Goal: Transaction & Acquisition: Purchase product/service

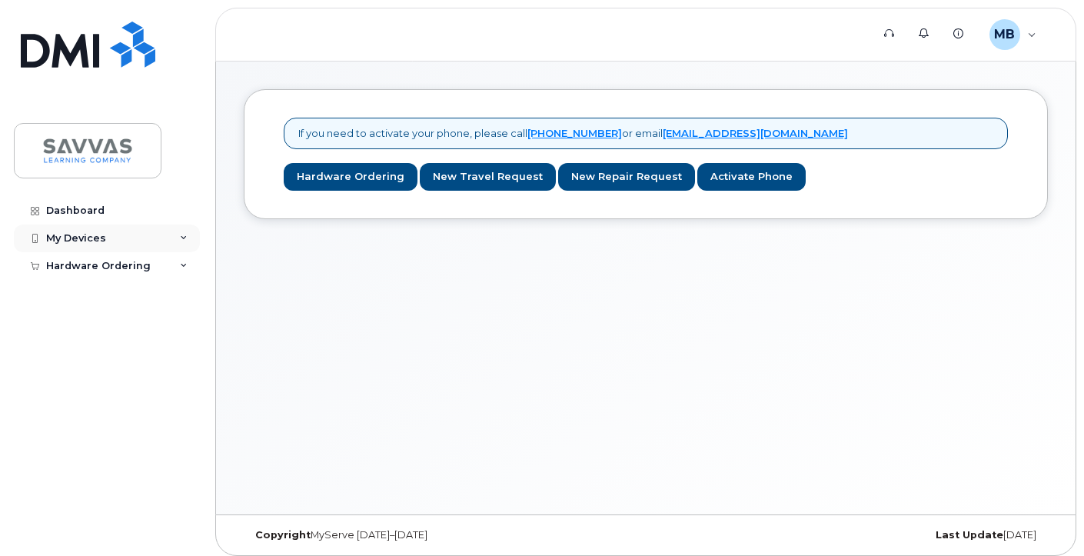
click at [180, 234] on icon at bounding box center [184, 238] width 8 height 8
click at [355, 174] on link "Hardware Ordering" at bounding box center [351, 177] width 134 height 28
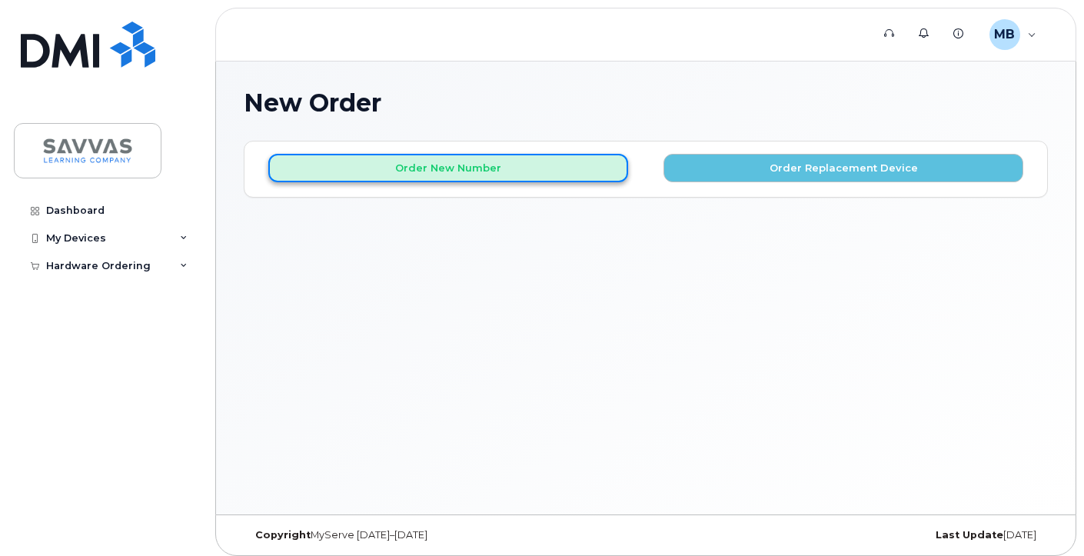
click at [457, 168] on button "Order New Number" at bounding box center [448, 168] width 360 height 28
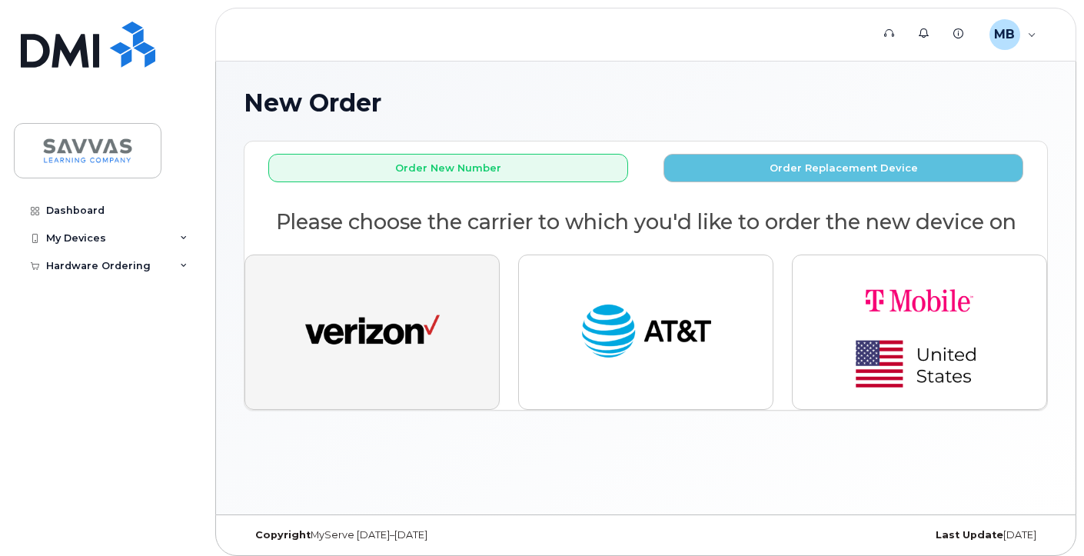
click at [435, 301] on img "button" at bounding box center [372, 332] width 135 height 69
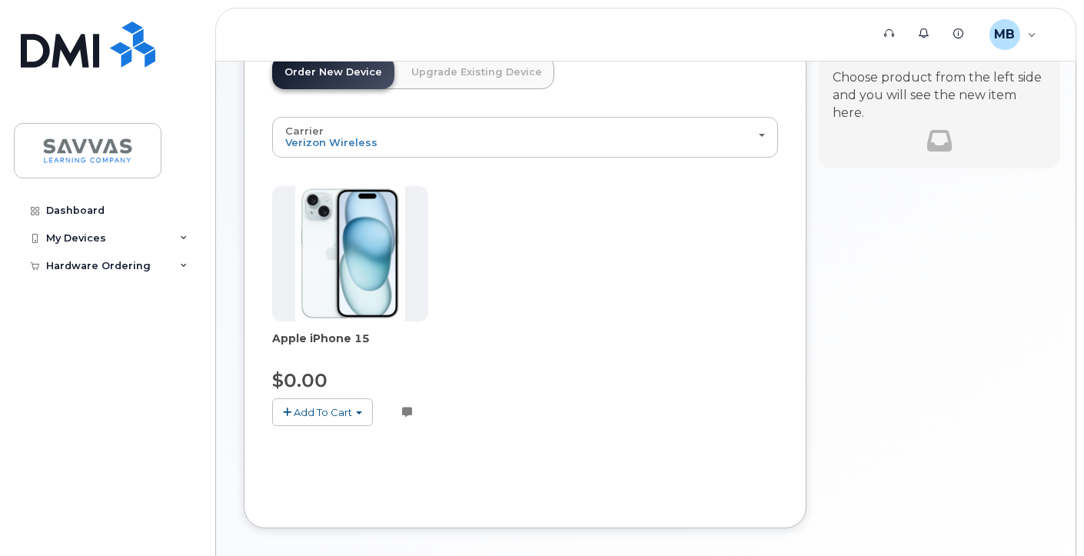
scroll to position [120, 0]
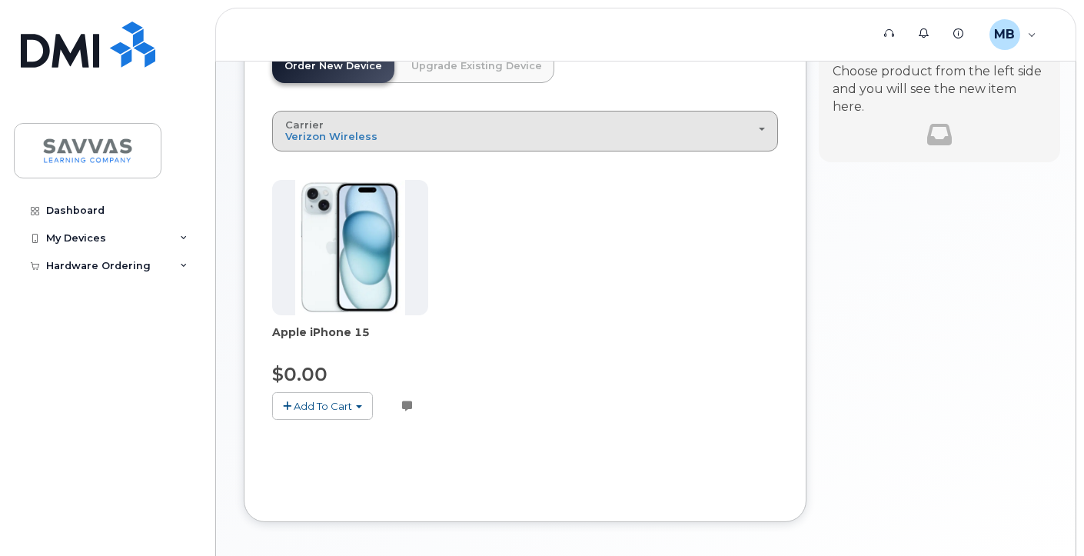
click at [433, 129] on div "Carrier Verizon Wireless AT&T Wireless T-Mobile" at bounding box center [525, 131] width 480 height 24
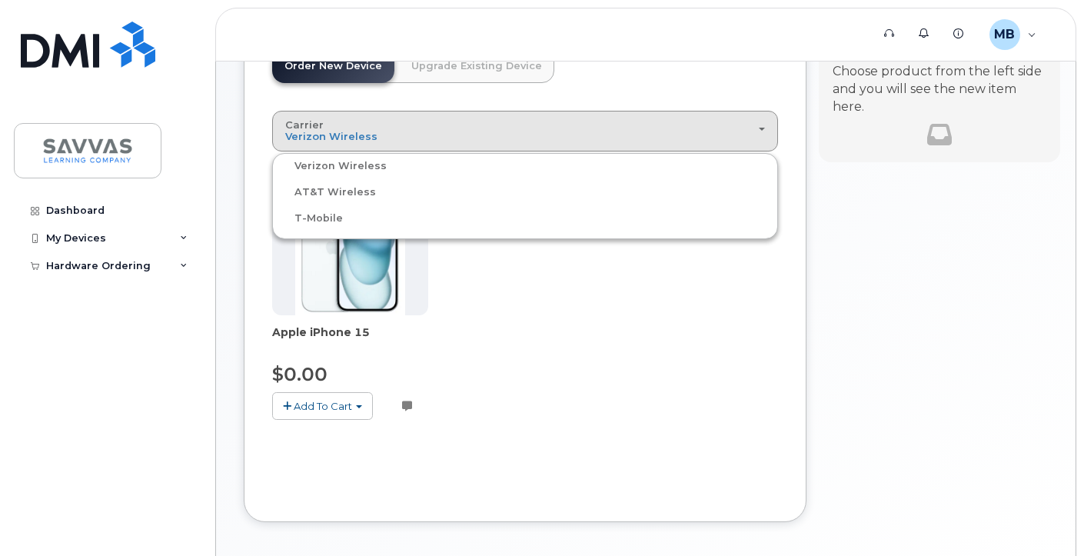
click at [492, 335] on div "Apple iPhone 15 $0.00 Add To Cart $0.00 - 3 Year Activation (128GB) Customer no…" at bounding box center [525, 312] width 506 height 264
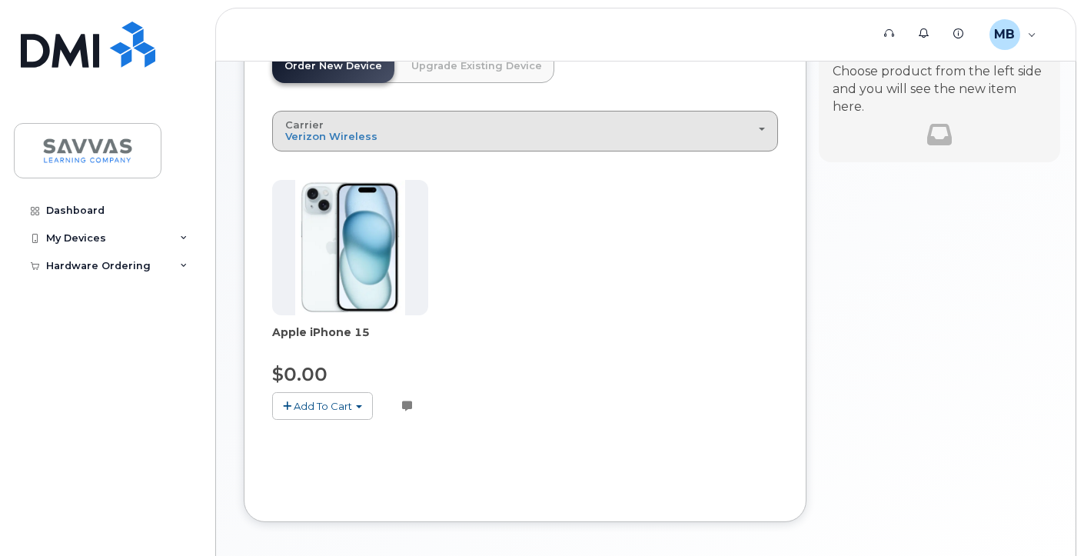
click at [421, 125] on div "Carrier Verizon Wireless AT&T Wireless T-Mobile" at bounding box center [525, 131] width 480 height 24
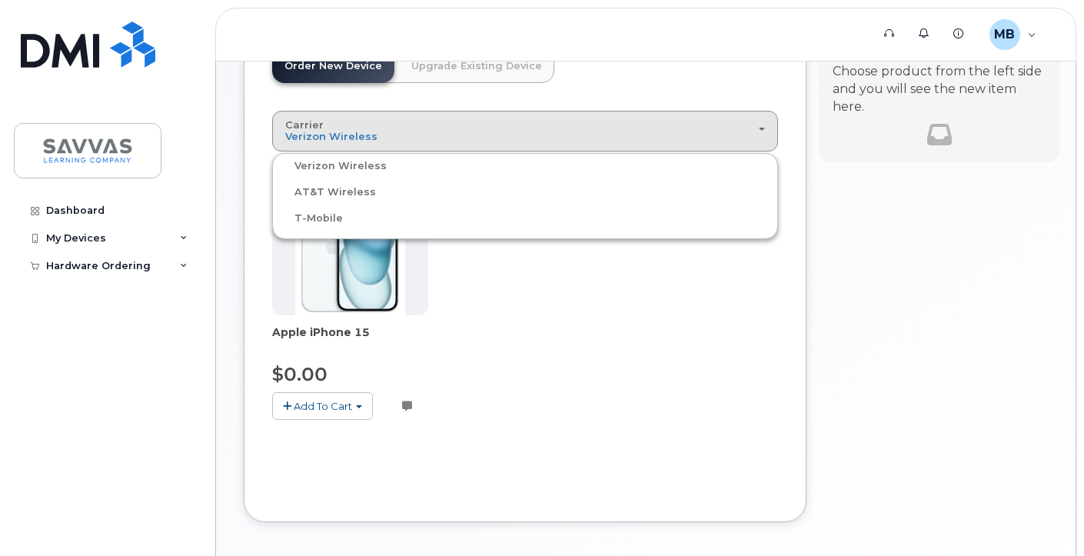
click at [411, 193] on div "AT&T Wireless" at bounding box center [525, 192] width 498 height 18
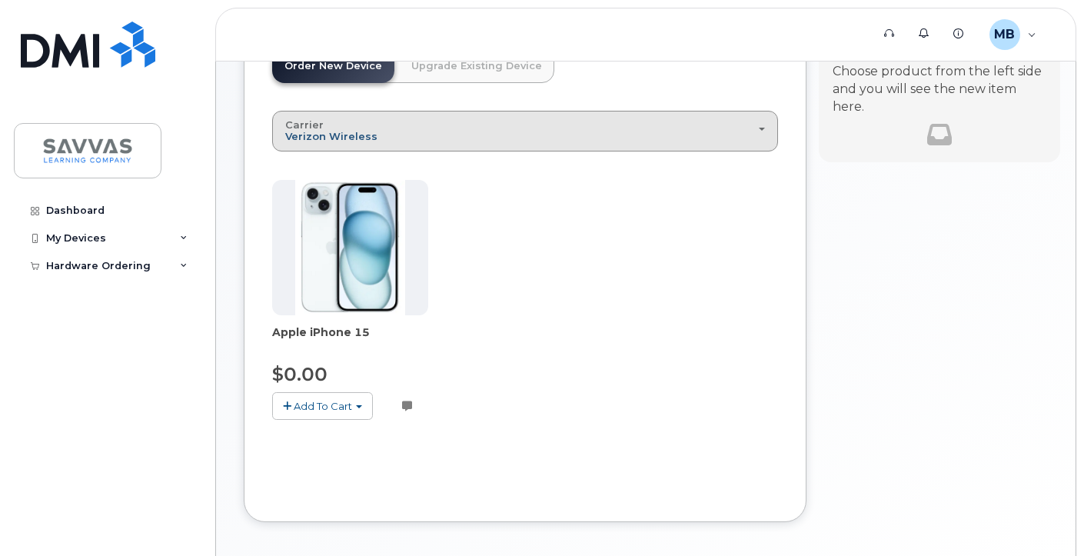
drag, startPoint x: 342, startPoint y: 117, endPoint x: 319, endPoint y: 137, distance: 30.5
click at [338, 121] on button "Carrier Verizon Wireless AT&T Wireless T-Mobile" at bounding box center [525, 131] width 506 height 40
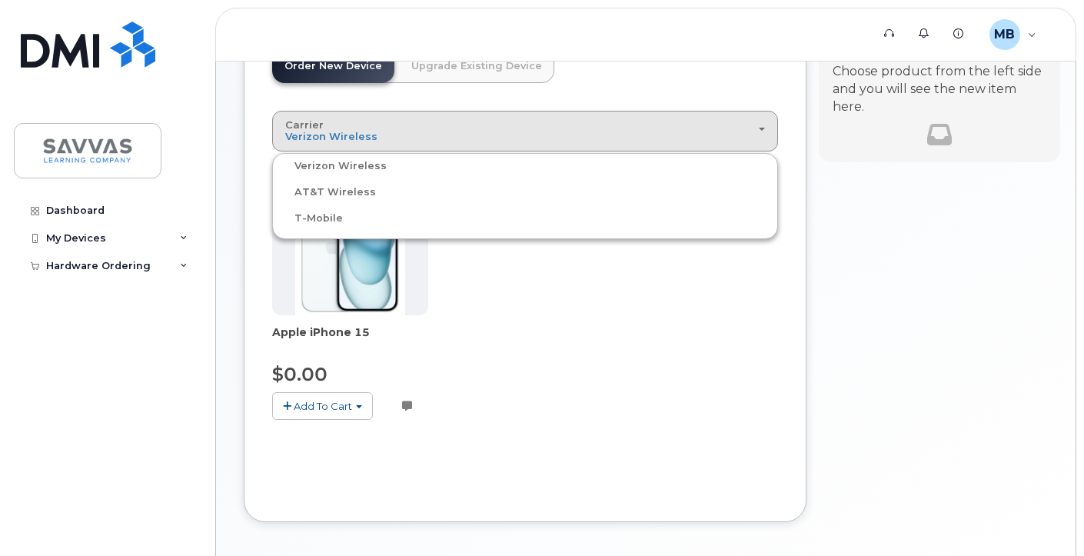
click at [305, 188] on label "AT&T Wireless" at bounding box center [326, 192] width 100 height 18
click at [0, 0] on input "AT&T Wireless" at bounding box center [0, 0] width 0 height 0
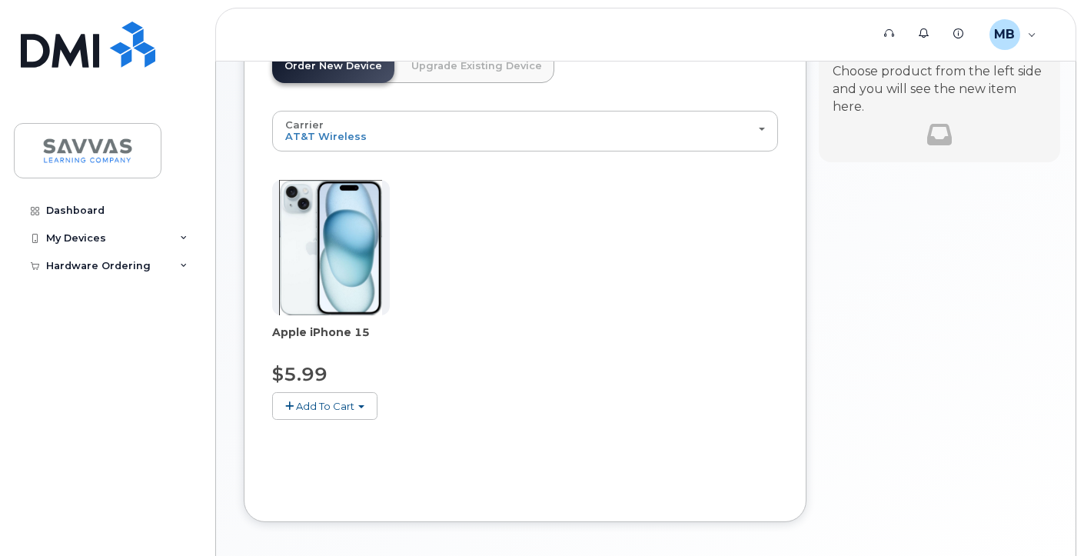
scroll to position [129, 0]
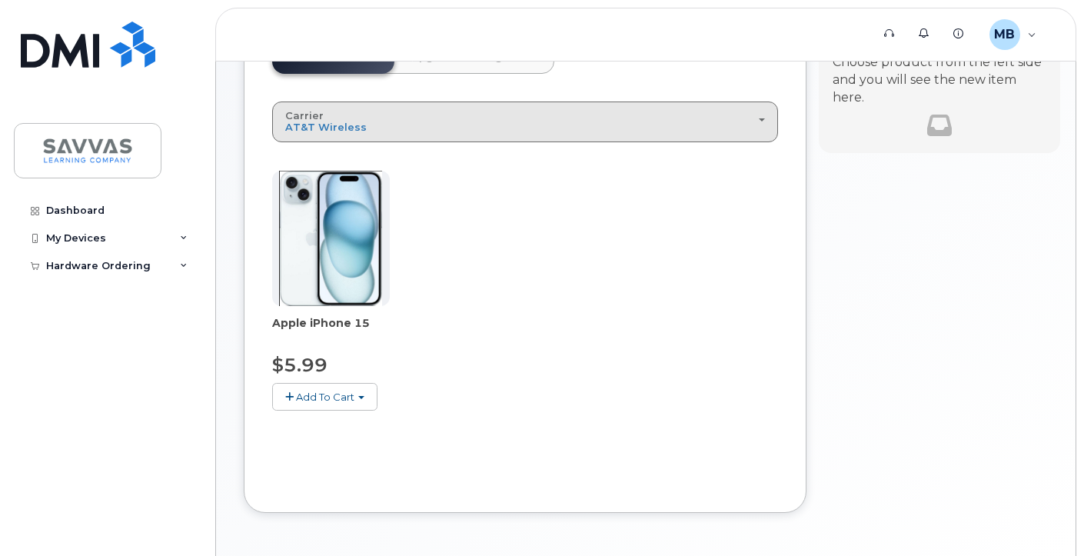
drag, startPoint x: 387, startPoint y: 120, endPoint x: 370, endPoint y: 142, distance: 28.0
click at [386, 121] on div "Carrier Verizon Wireless AT&T Wireless T-Mobile" at bounding box center [525, 122] width 480 height 24
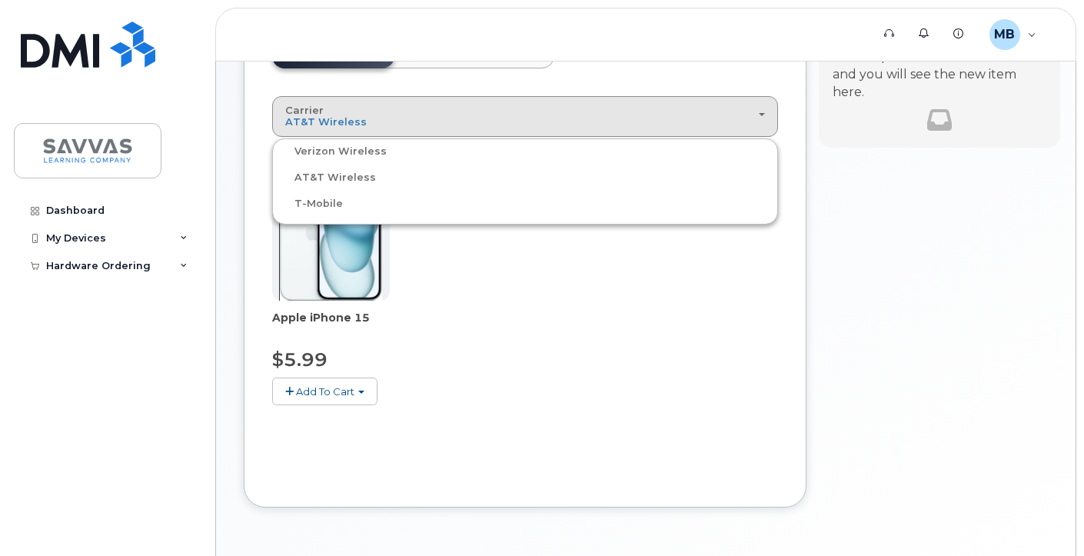
click at [313, 205] on label "T-Mobile" at bounding box center [309, 204] width 67 height 18
click at [0, 0] on input "T-Mobile" at bounding box center [0, 0] width 0 height 0
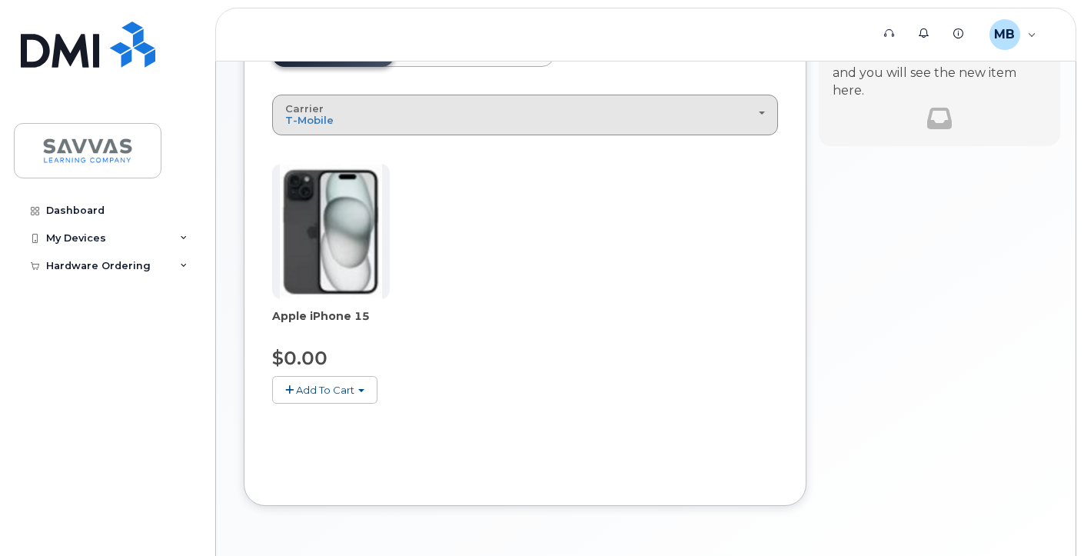
scroll to position [138, 0]
click at [363, 116] on div "Carrier Verizon Wireless AT&T Wireless T-Mobile" at bounding box center [525, 114] width 480 height 24
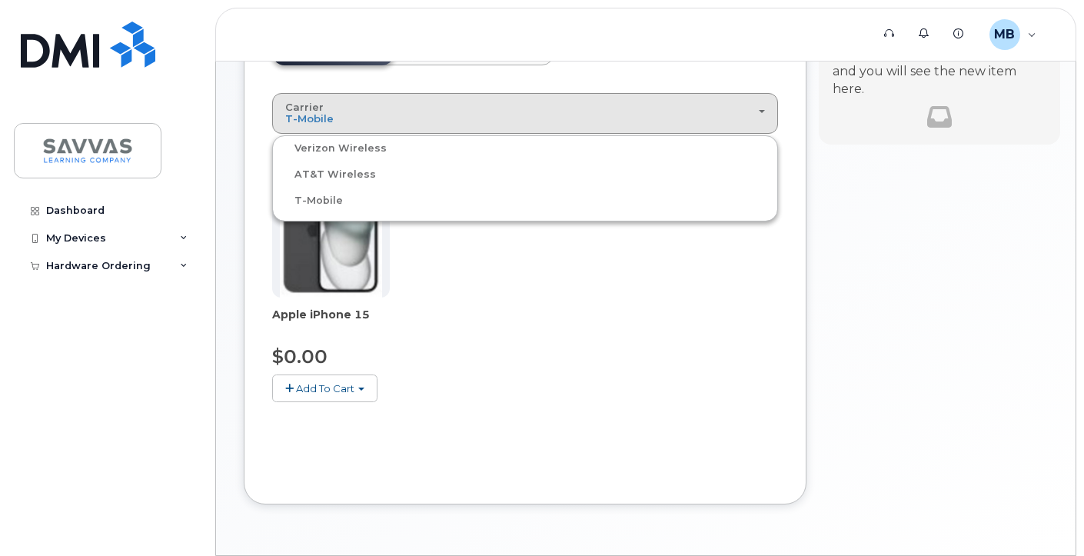
click at [337, 151] on label "Verizon Wireless" at bounding box center [331, 148] width 111 height 18
click at [0, 0] on input "Verizon Wireless" at bounding box center [0, 0] width 0 height 0
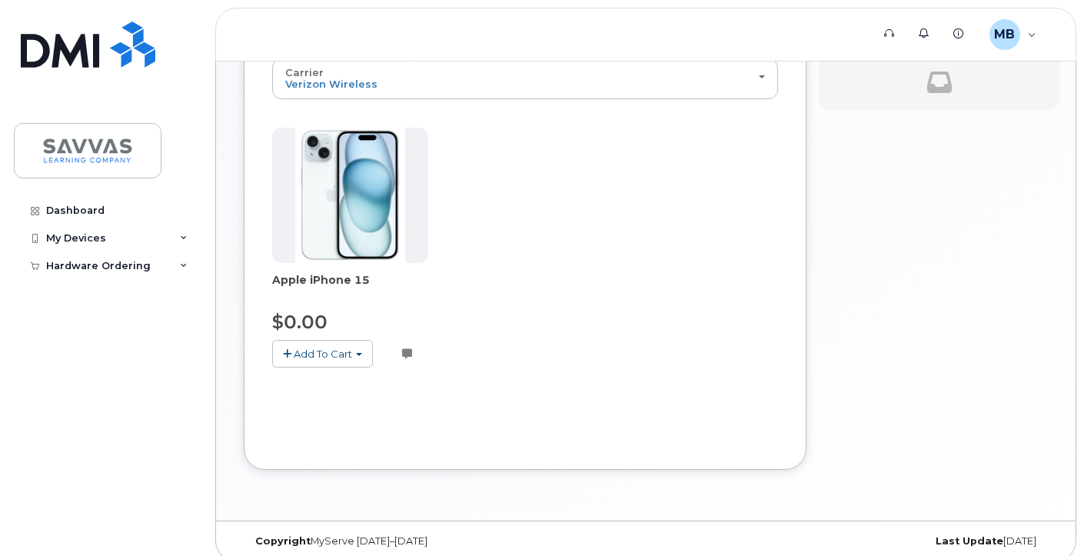
scroll to position [186, 0]
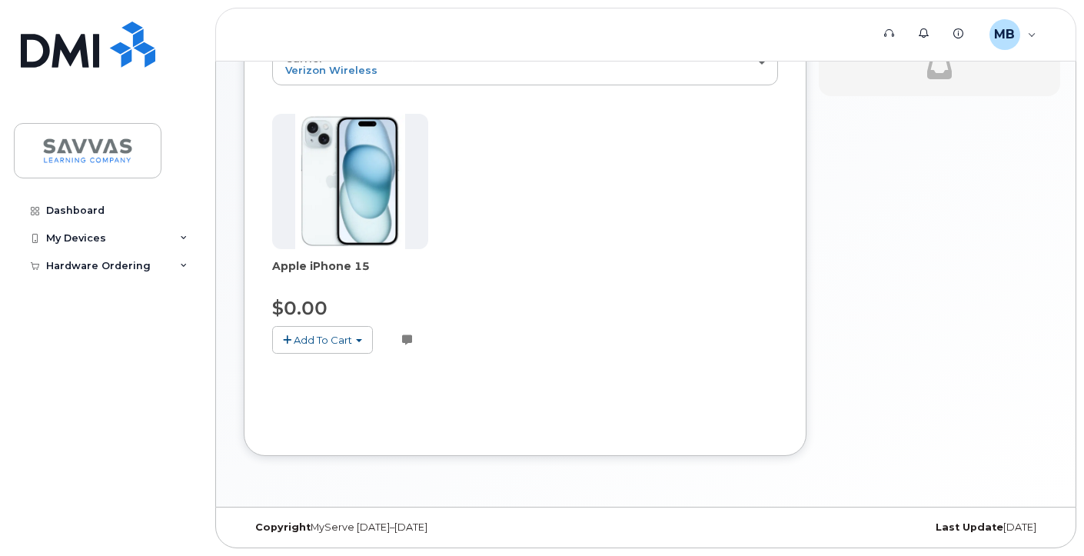
click at [358, 340] on span "button" at bounding box center [359, 340] width 6 height 3
click at [358, 368] on link "$0.00 - 3 Year Activation (128GB)" at bounding box center [375, 368] width 198 height 19
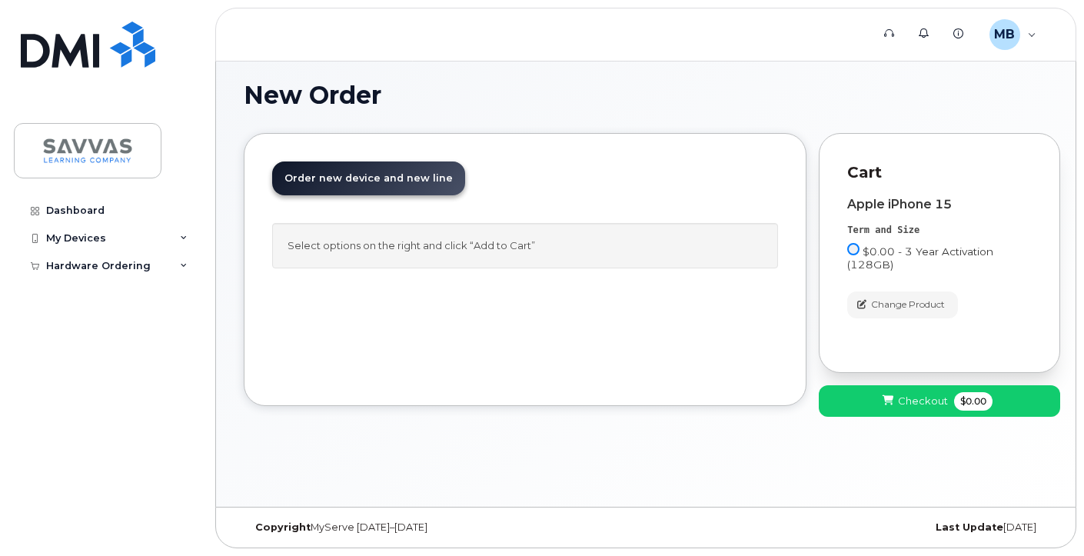
click at [854, 249] on input "$0.00 - 3 Year Activation (128GB)" at bounding box center [853, 249] width 12 height 12
click at [855, 248] on input "$0.00 - 3 Year Activation (128GB)" at bounding box center [853, 249] width 12 height 12
click at [923, 395] on span "Checkout" at bounding box center [923, 401] width 50 height 15
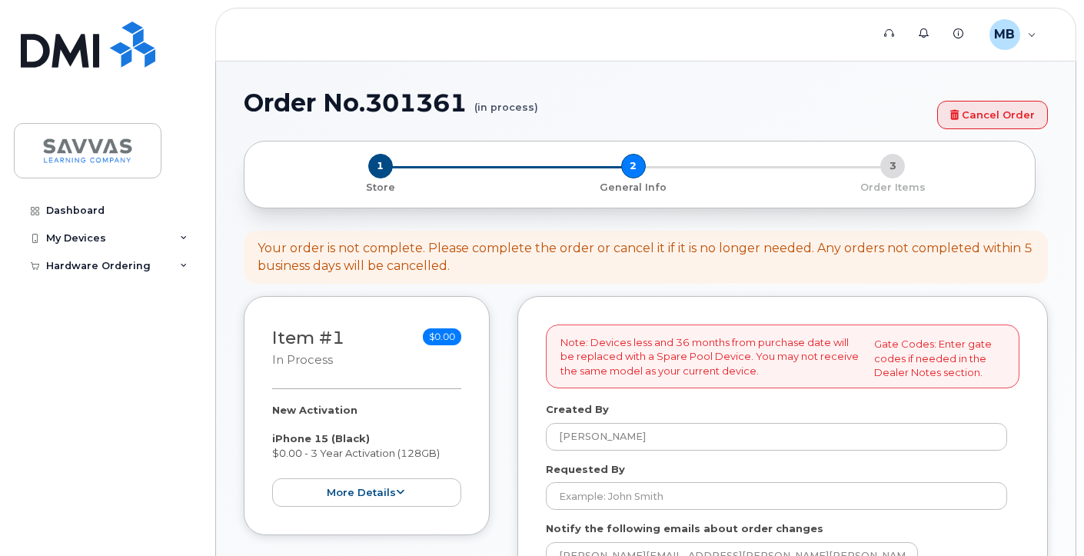
select select
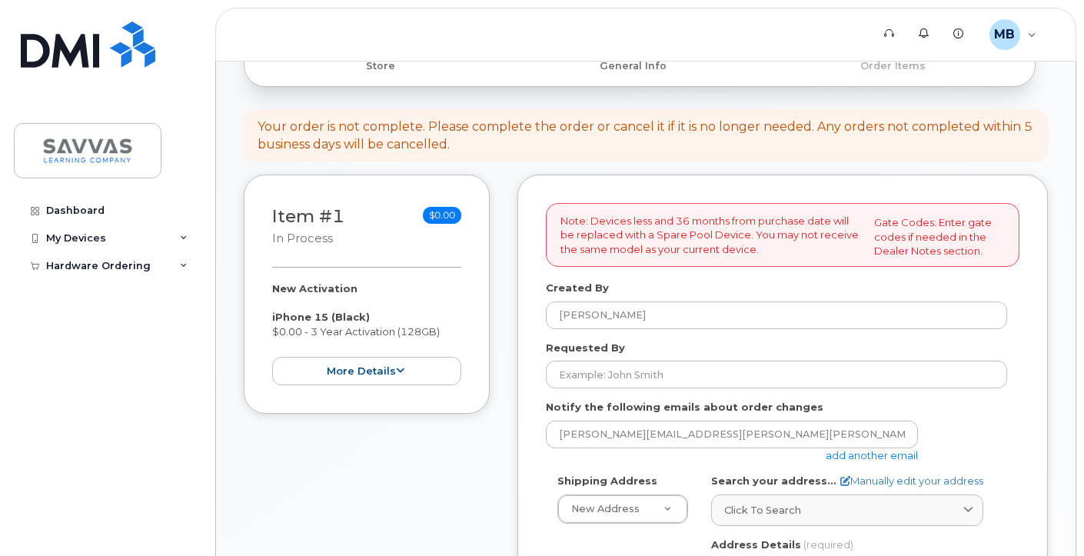
scroll to position [146, 0]
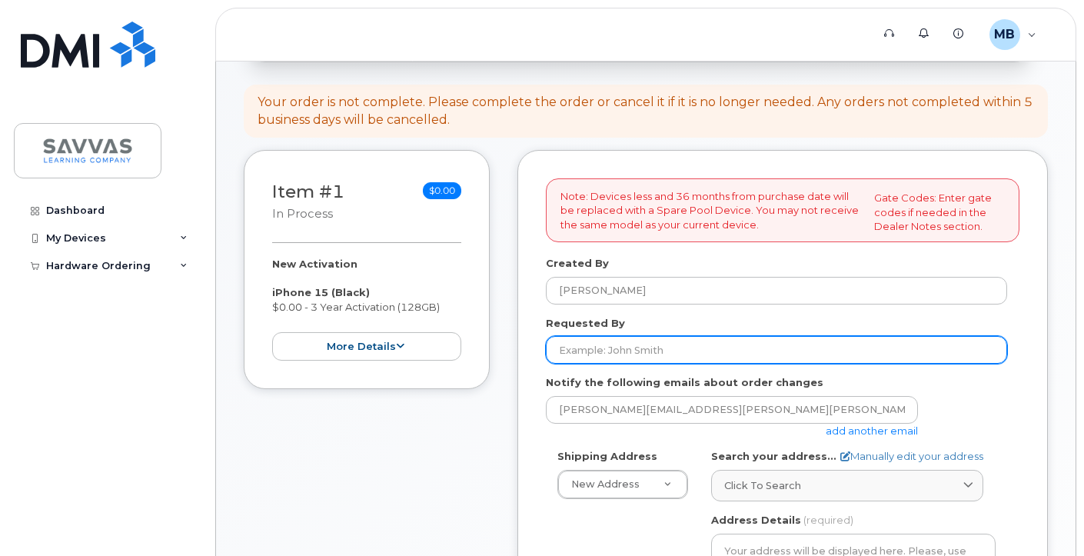
drag, startPoint x: 564, startPoint y: 347, endPoint x: 574, endPoint y: 348, distance: 10.0
click at [566, 347] on input "Requested By" at bounding box center [776, 350] width 461 height 28
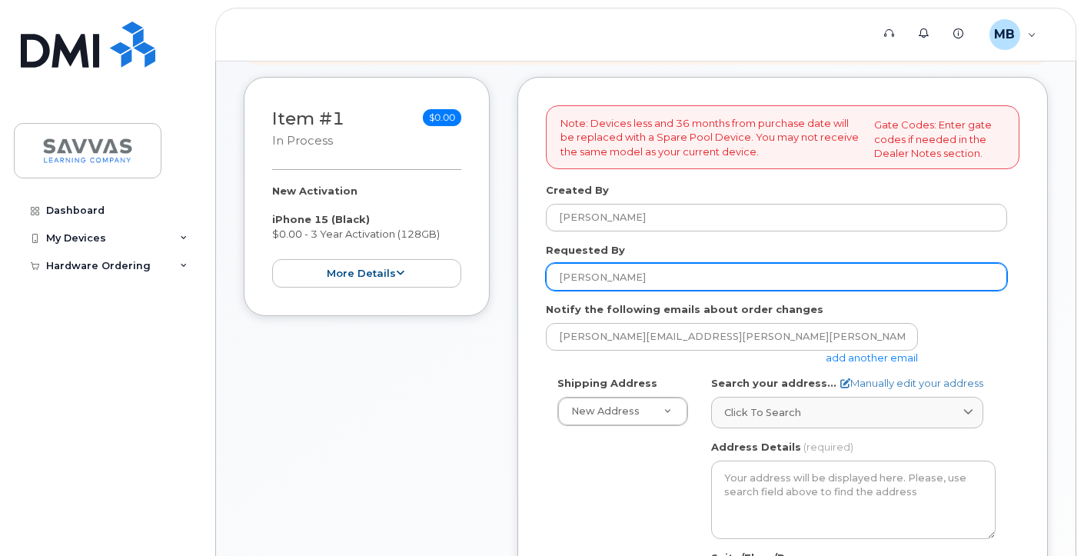
scroll to position [220, 0]
type input "[PERSON_NAME]"
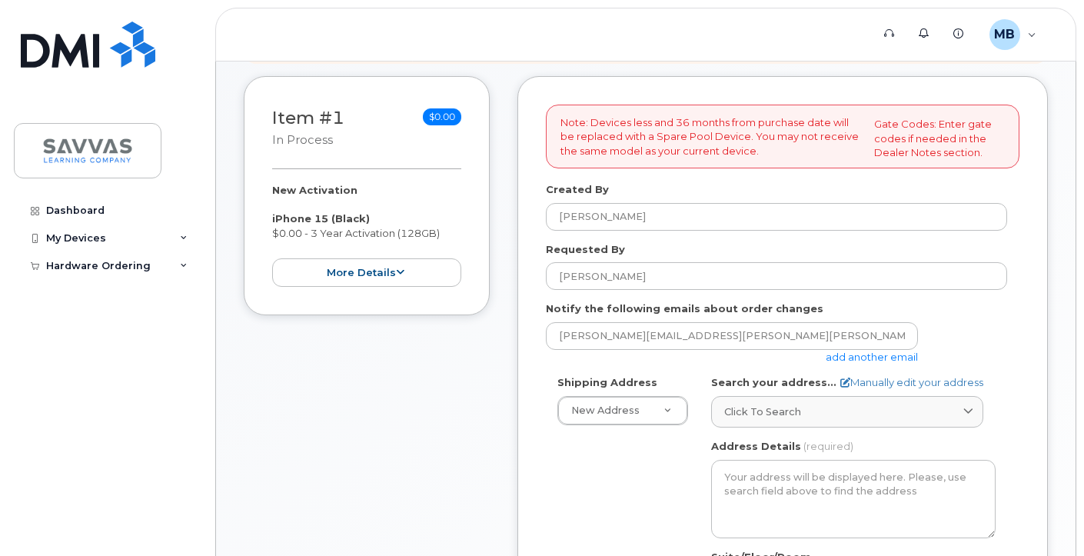
click at [530, 373] on div "Note: Devices less and 36 months from purchase date will be replaced with a Spa…" at bounding box center [782, 518] width 531 height 885
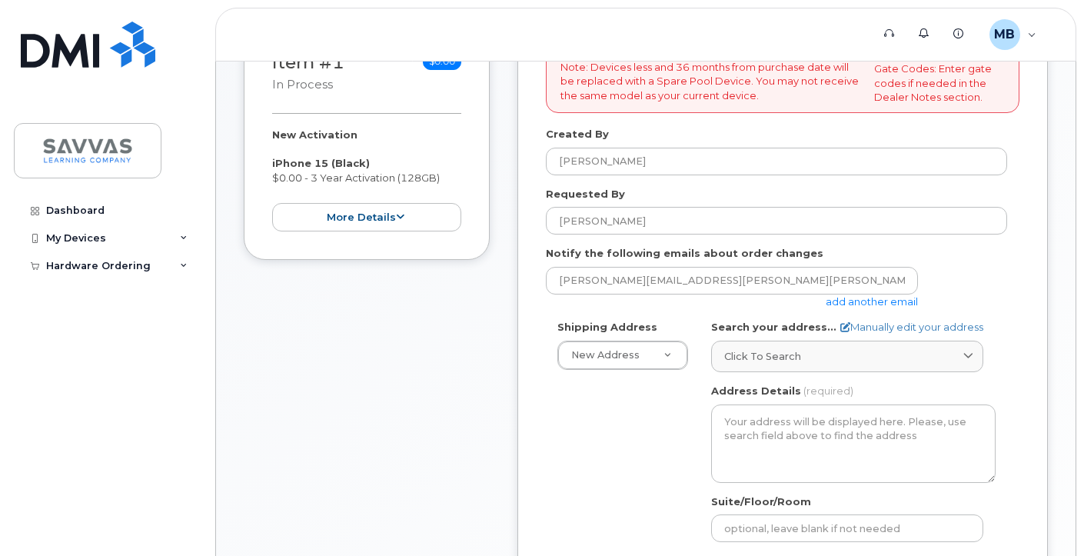
scroll to position [297, 0]
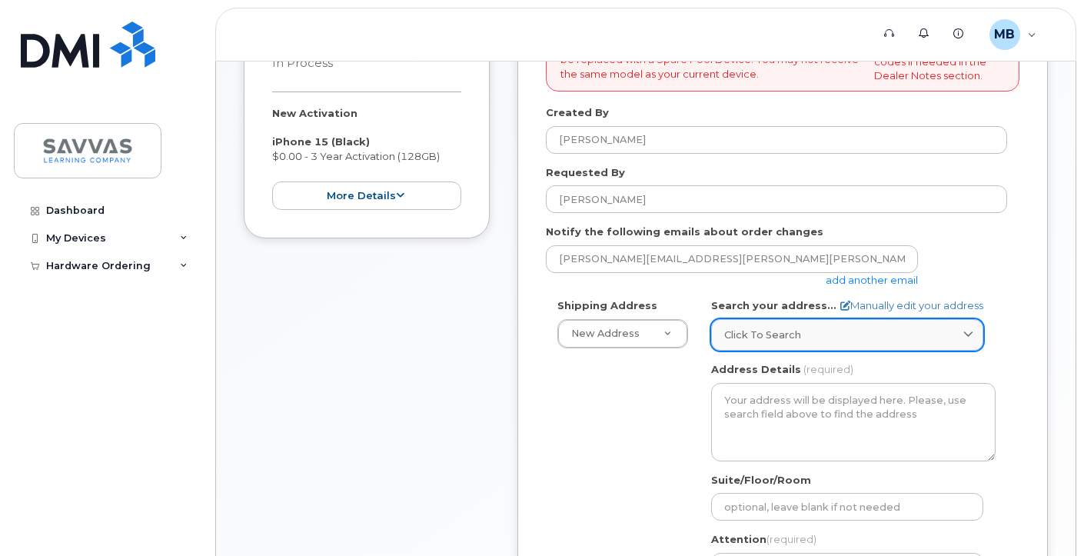
click at [898, 333] on div "Click to search" at bounding box center [847, 335] width 246 height 15
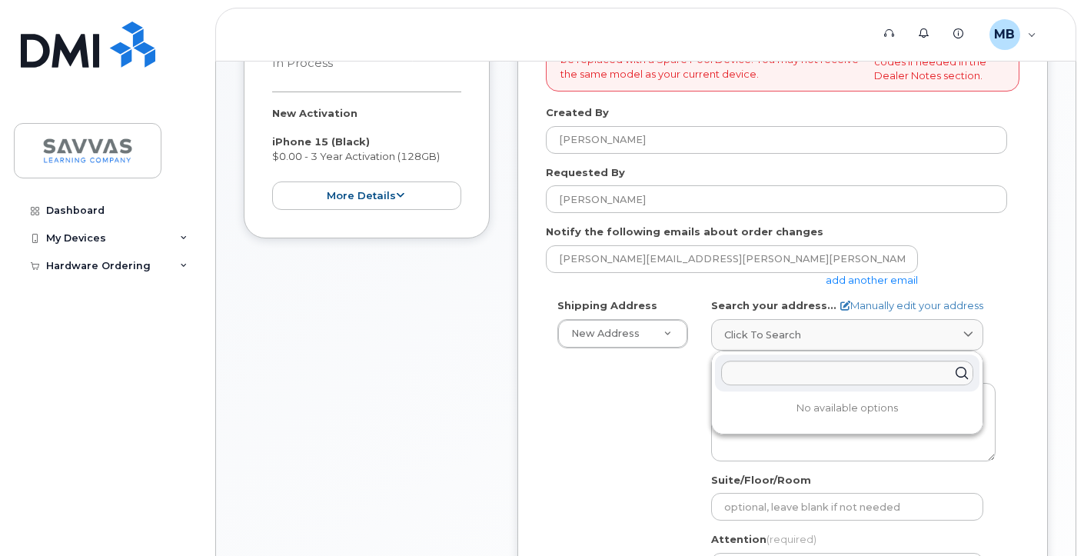
click at [602, 430] on div "Shipping Address New Address New Address 1667 Crestline Drive, Atlanta, GA 3034…" at bounding box center [776, 474] width 461 height 353
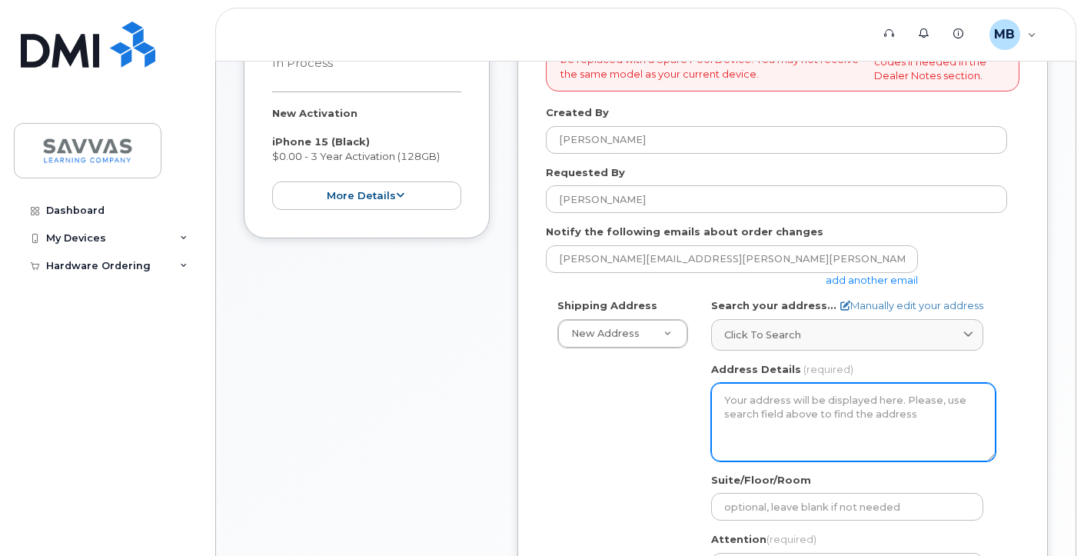
click at [767, 404] on textarea "Address Details" at bounding box center [853, 422] width 284 height 78
click at [862, 400] on textarea "Address Details" at bounding box center [853, 422] width 284 height 78
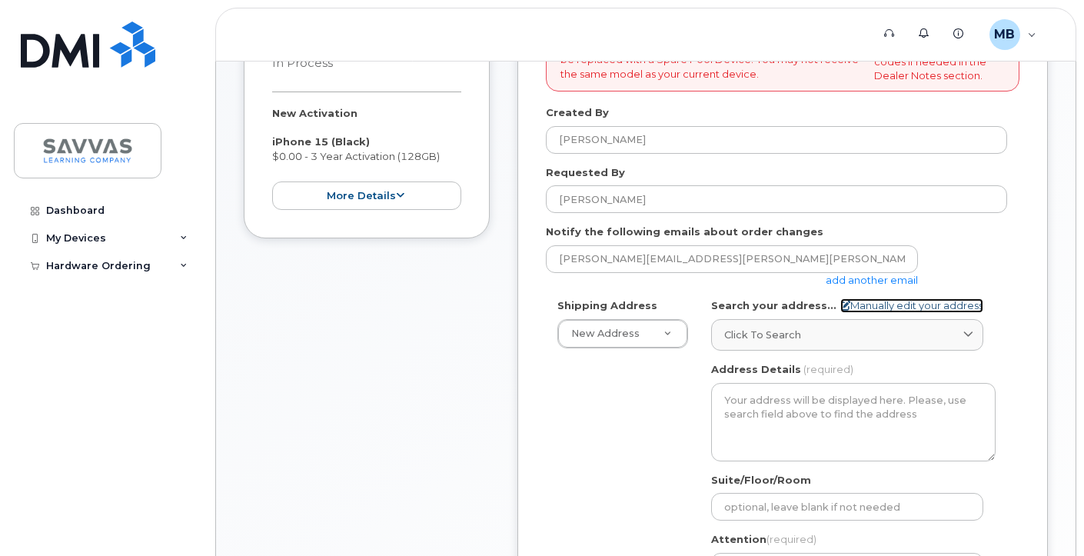
click at [920, 306] on link "Manually edit your address" at bounding box center [911, 305] width 143 height 15
select select
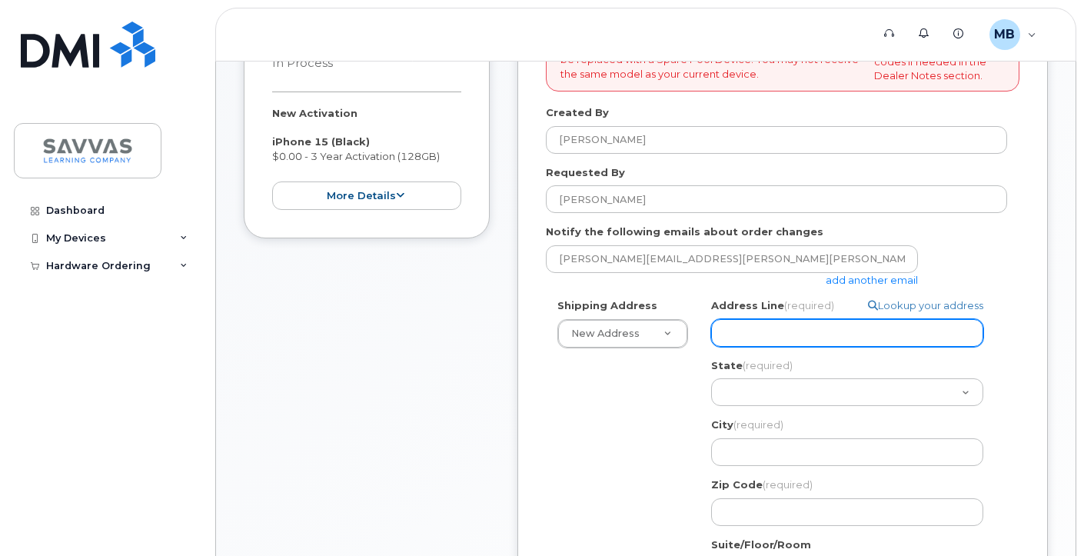
click at [823, 332] on input "Address Line (required)" at bounding box center [847, 333] width 272 height 28
select select
type input "2"
select select
type input "27"
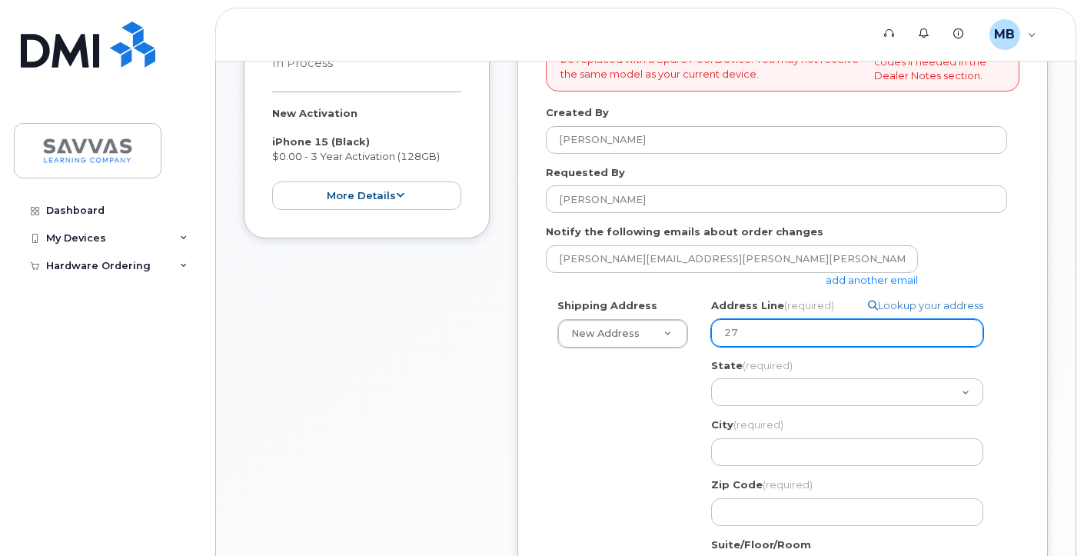
select select
type input "276"
select select
type input "276 A"
select select
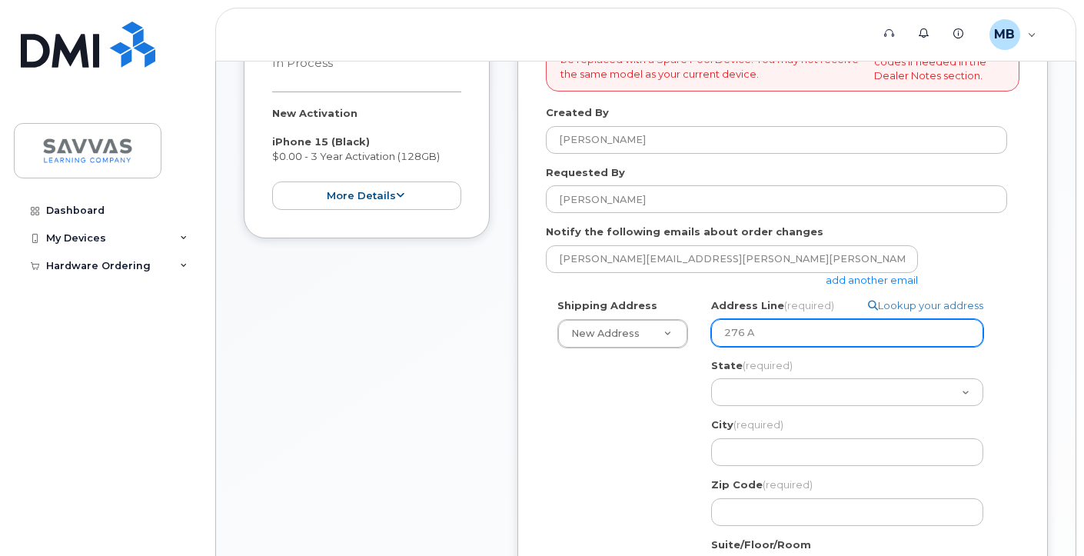
type input "276 As"
select select
type input "276 Ash"
select select
type input "276 Ashe"
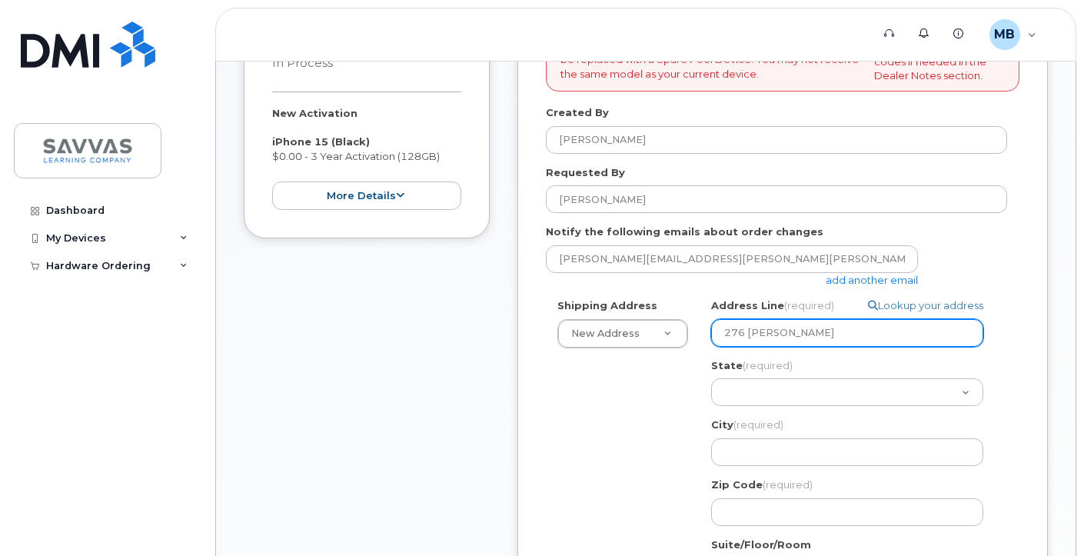
select select
type input "276 Ashel"
select select
type input "276 Ashe"
select select
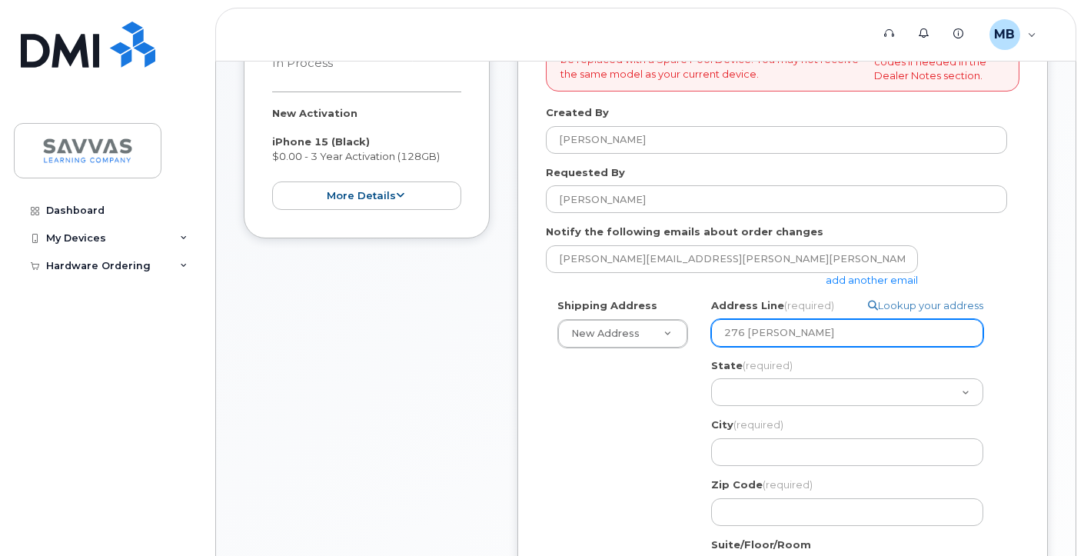
type input "276 Ash"
select select
type input "276 Ashl"
select select
type input "276 Ashly"
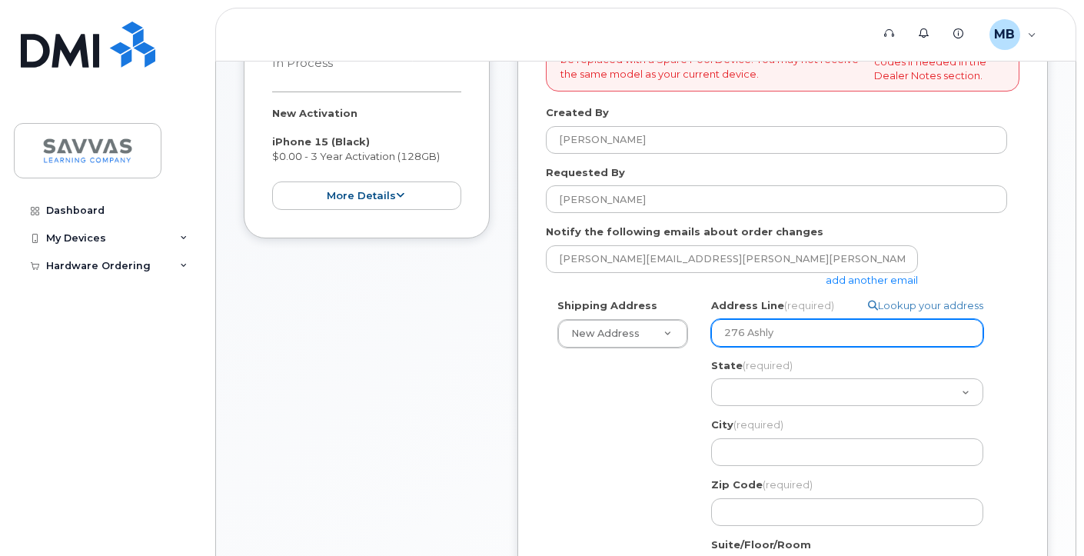
select select
type input "276 Ashl"
select select
type input "276 Ash"
select select
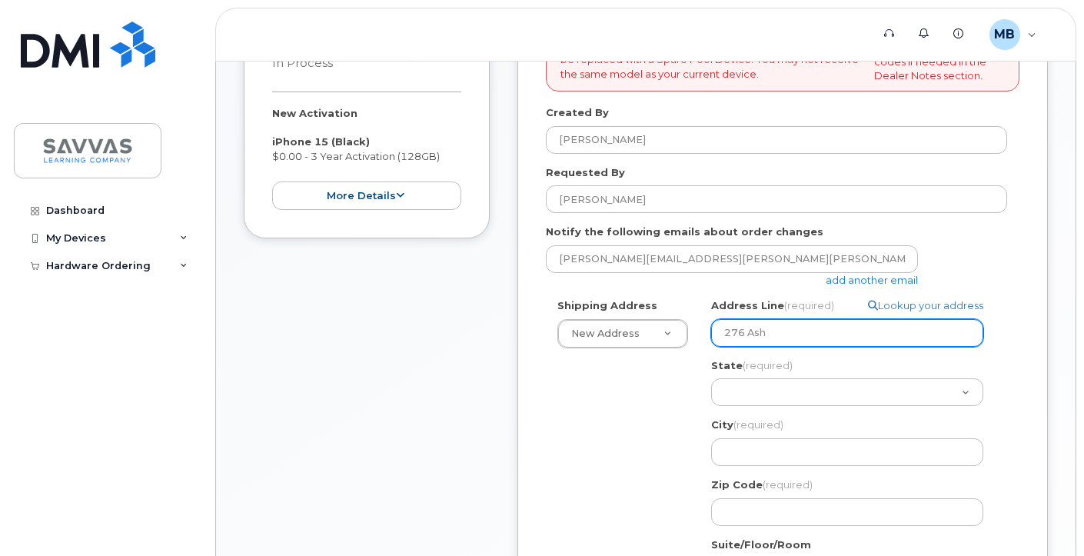
type input "276 Ashl"
select select
type input "276 Ashle"
select select
type input "276 Ashley"
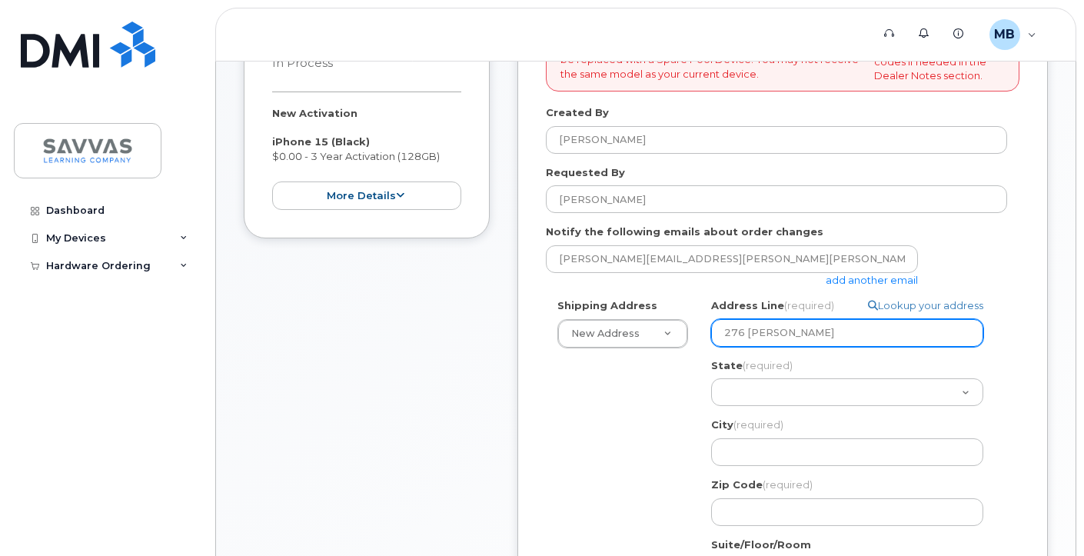
select select
type input "276 Ashley T"
select select
type input "276 Ashley"
select select
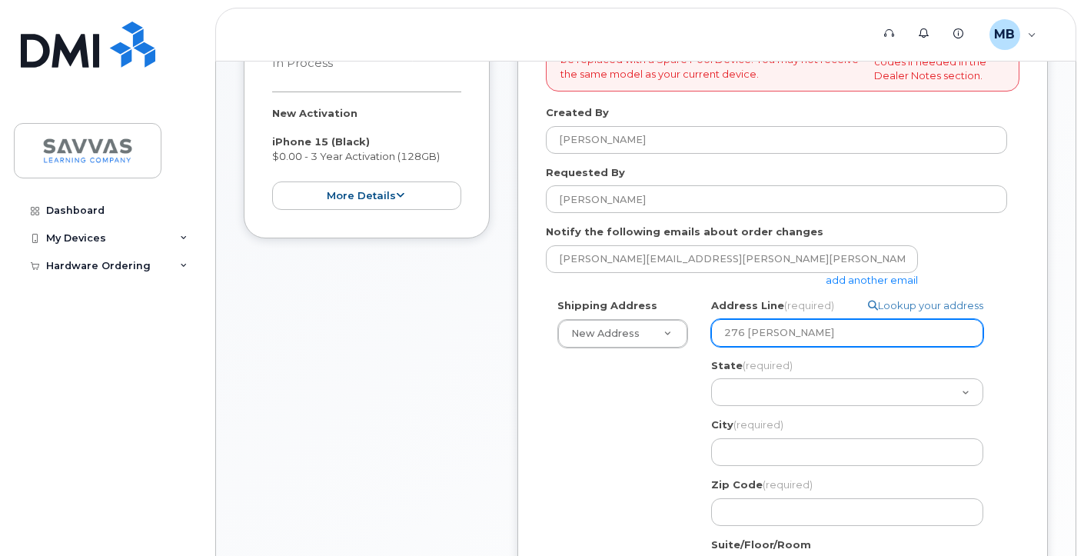
type input "276 Ashley C"
select select
type input "276 Ashley Ct"
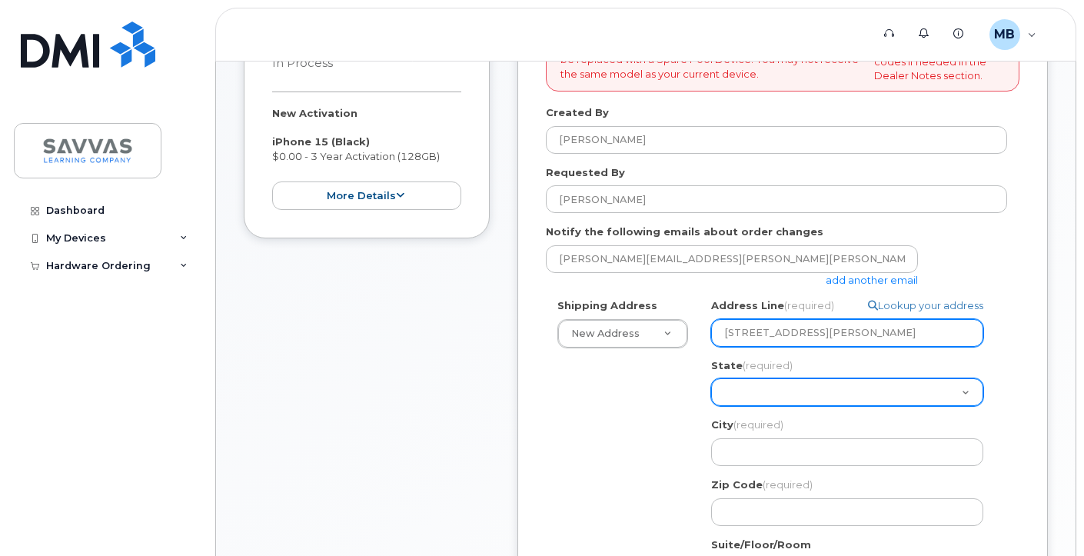
select select "OH"
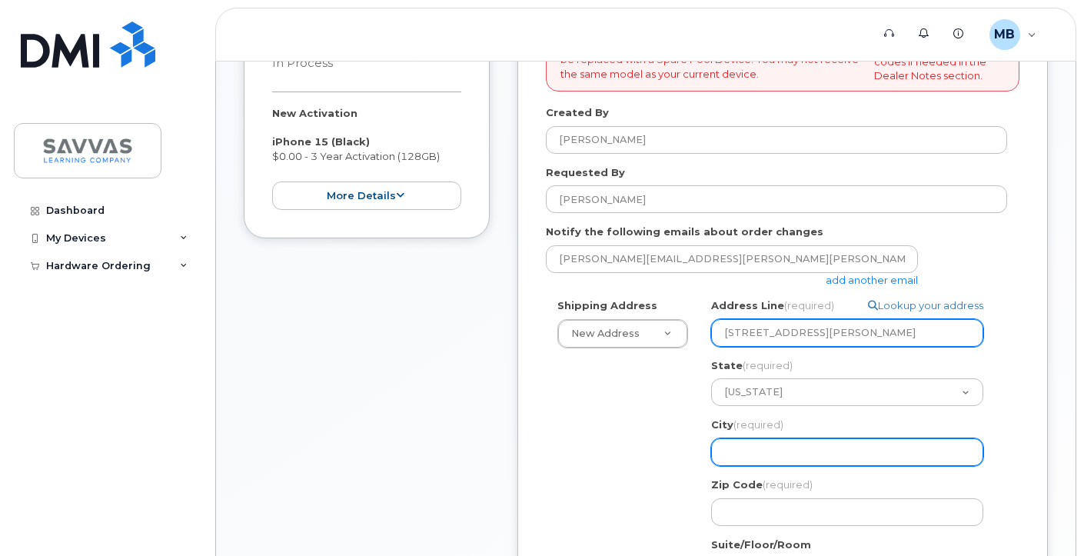
select select
type input "B"
select select
type input "Bea"
select select
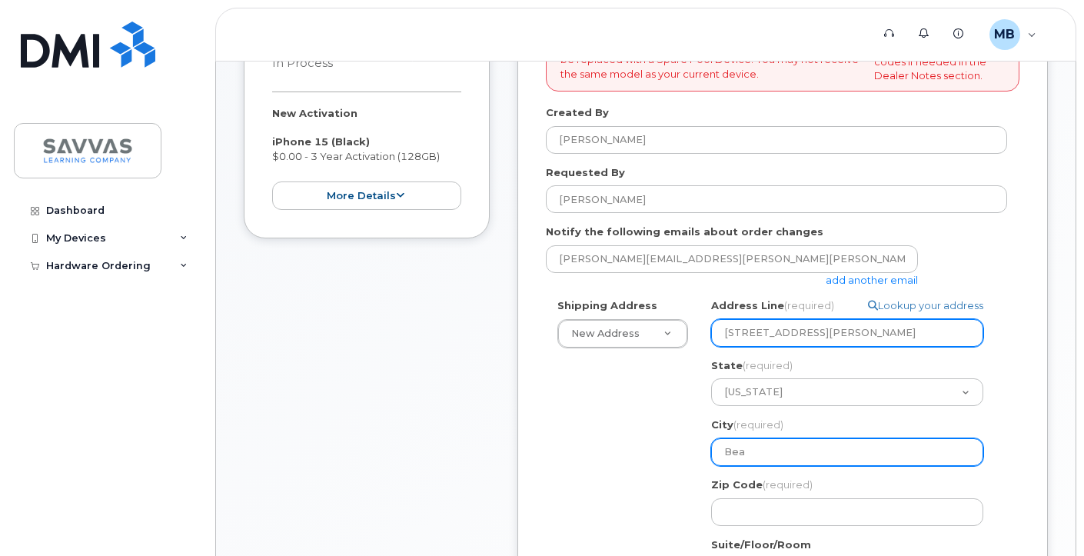
type input "Beav"
select select
type input "Beave"
select select
type input "Beaver"
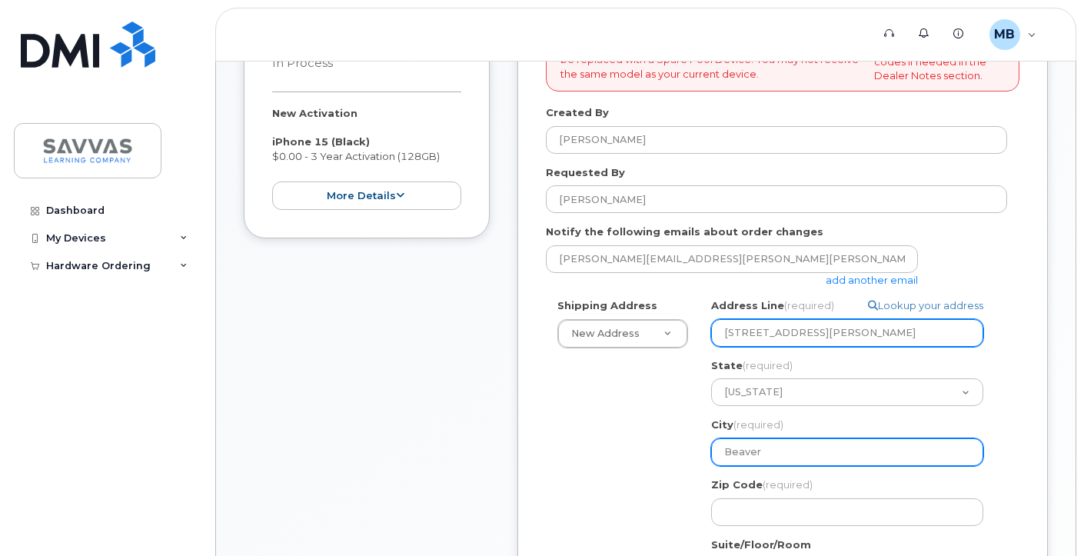
select select
type input "Beaverc"
select select
type input "Beavercr"
select select
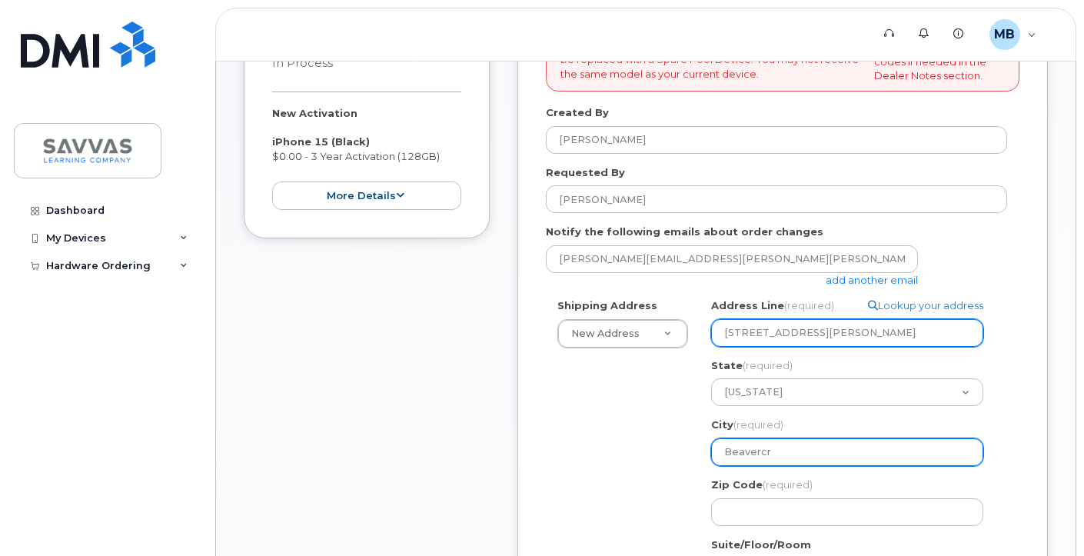
type input "Beavercre"
select select
type input "Beavercree"
select select
type input "Beavercreek"
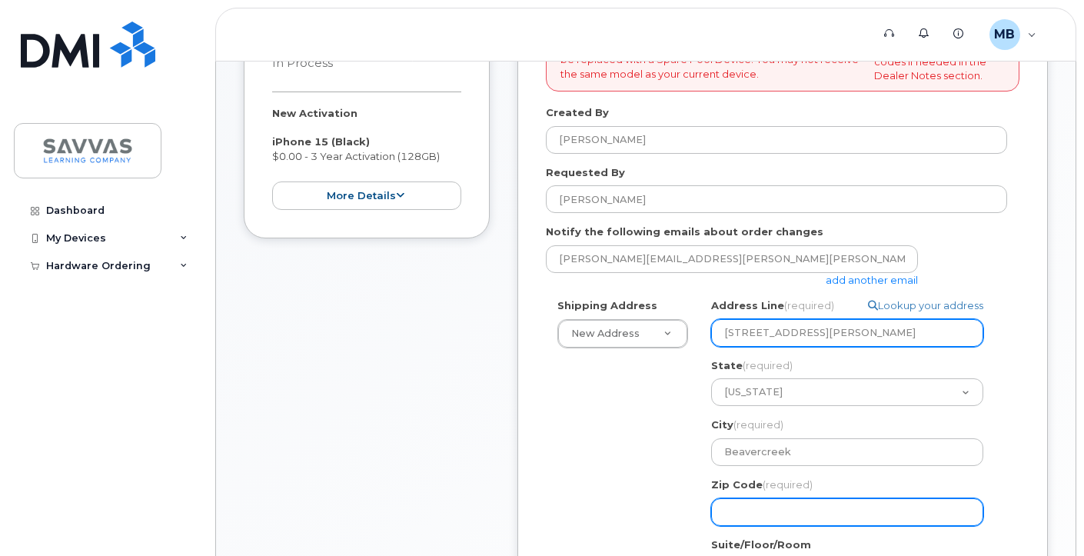
select select
type input "o"
select select
type input "34"
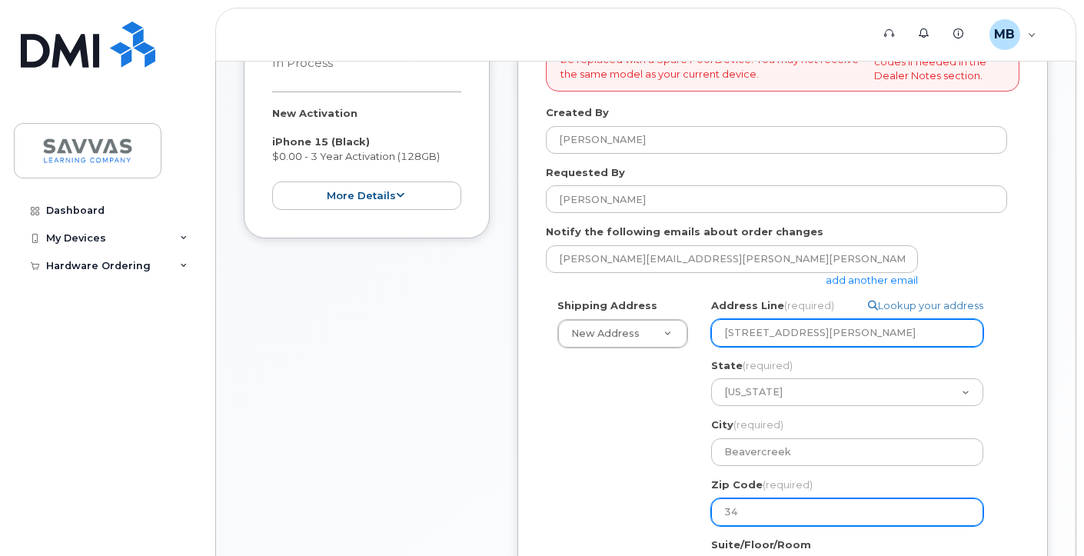
select select
type input "345"
select select
type input "3454"
select select
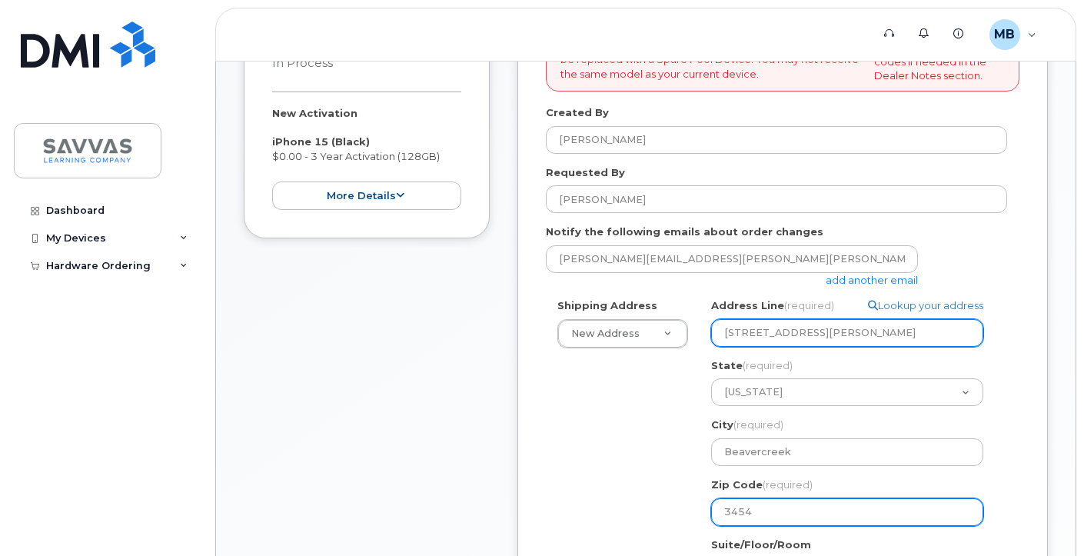
type input "345"
select select
type input "34"
select select
type input "3"
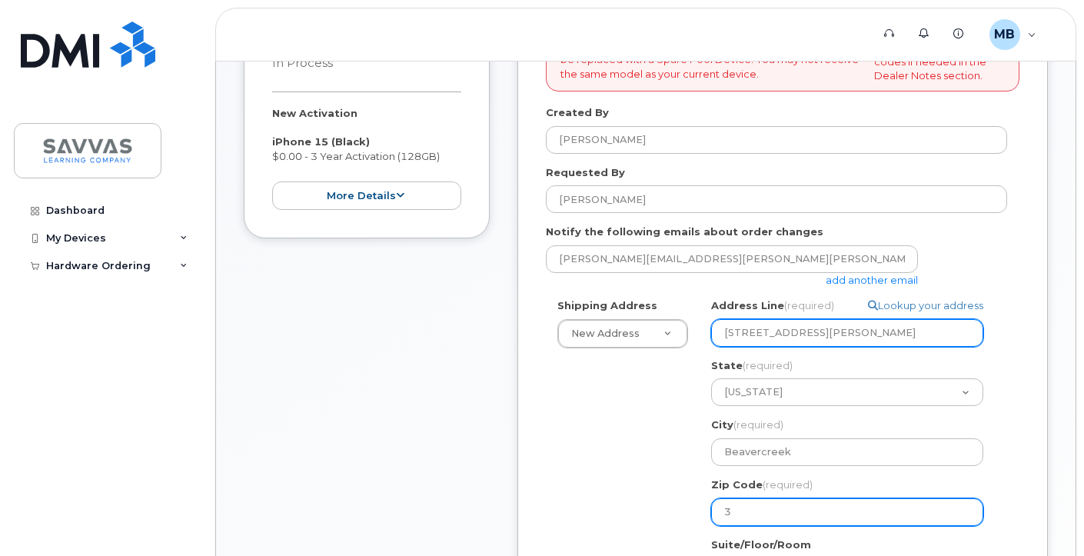
select select
type input "4"
select select
type input "45"
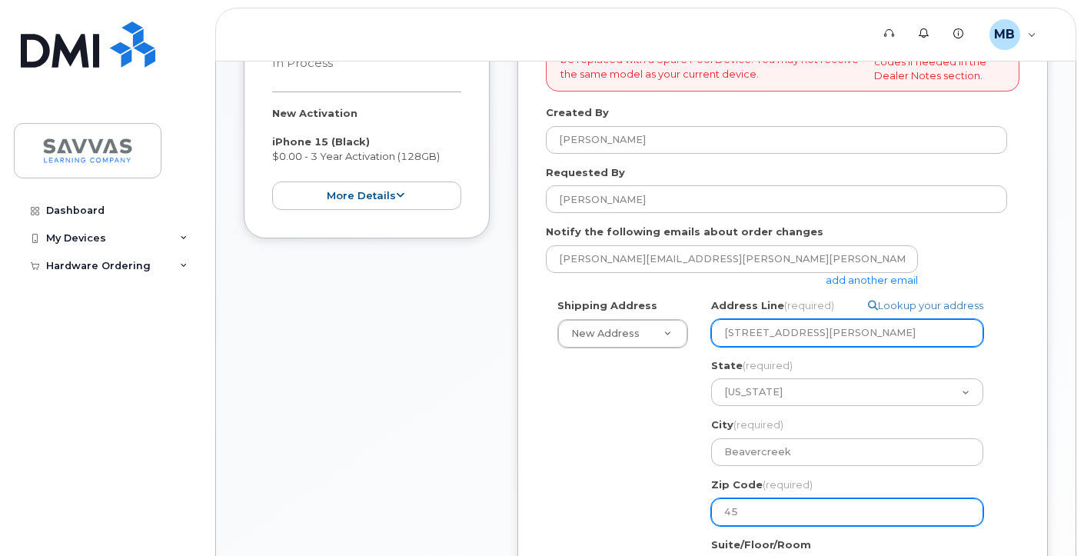
select select
type input "454"
select select
type input "4543"
select select
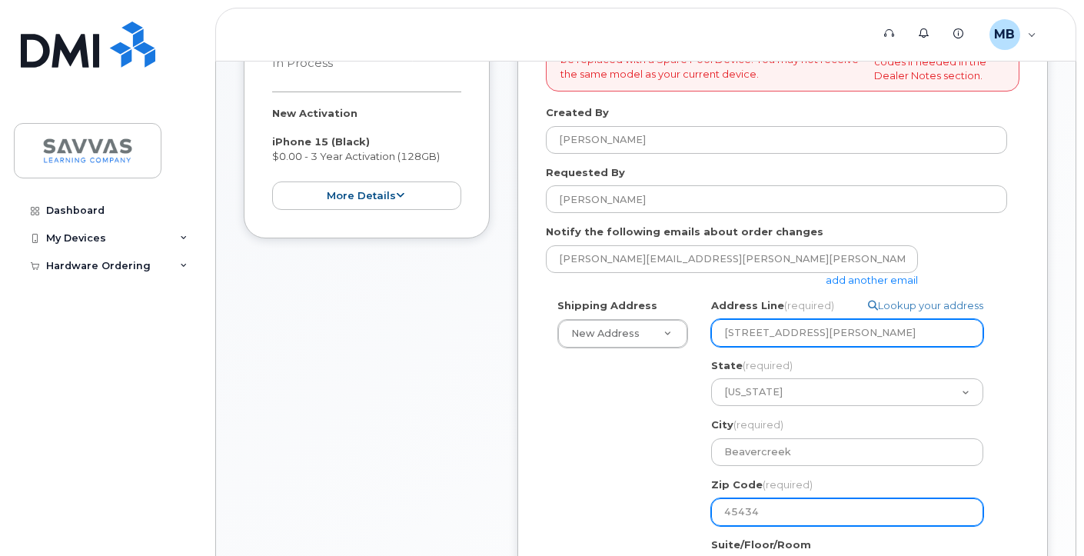
type input "45434"
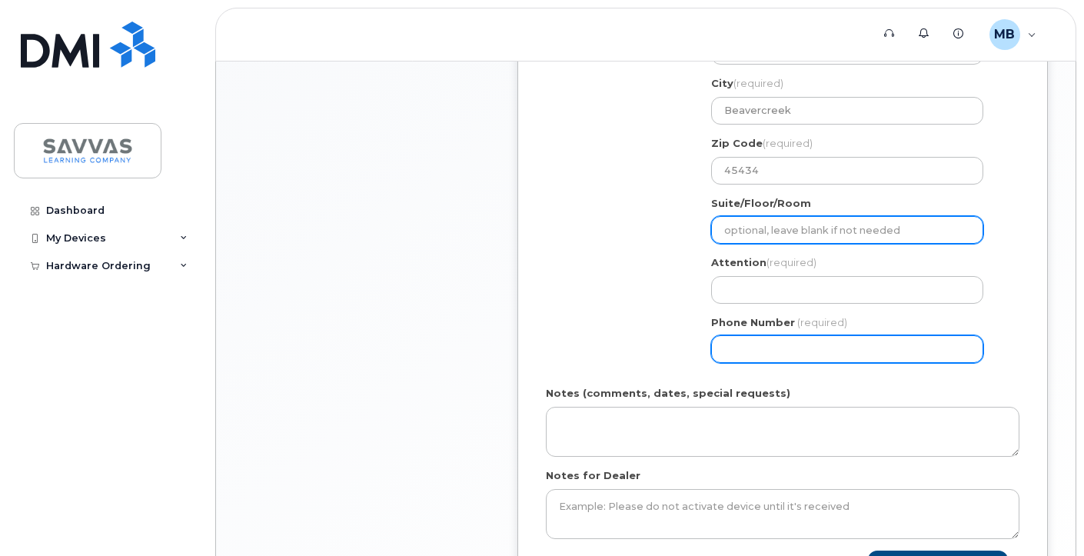
scroll to position [643, 0]
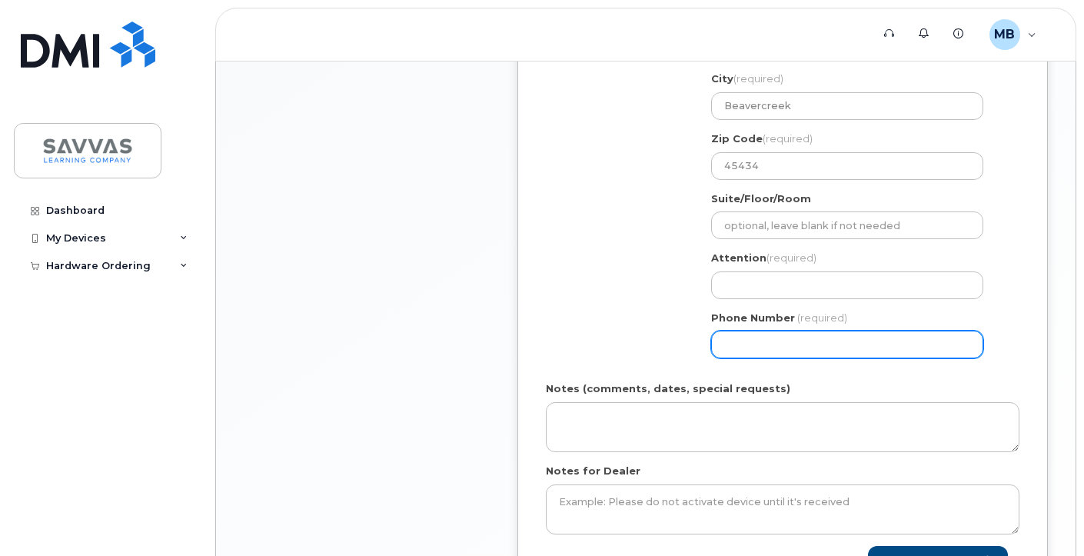
click at [772, 344] on input "Phone Number" at bounding box center [847, 345] width 272 height 28
type input "937478815"
select select
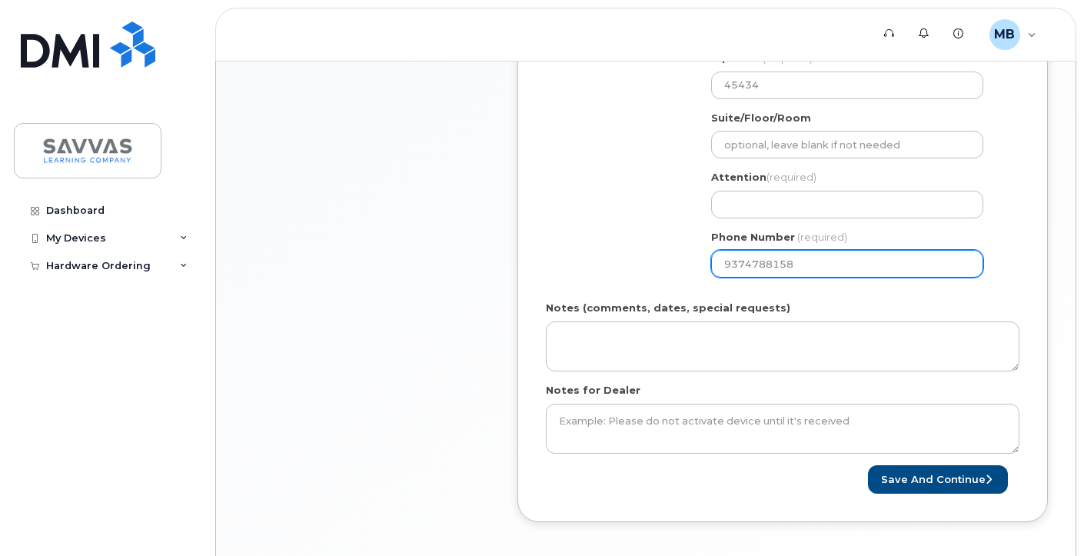
scroll to position [738, 0]
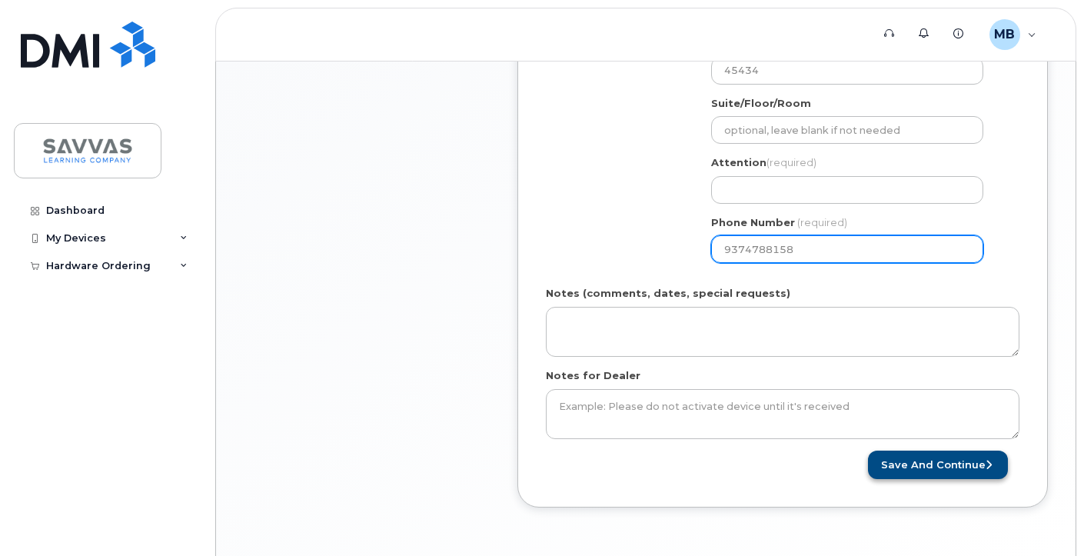
type input "9374788158"
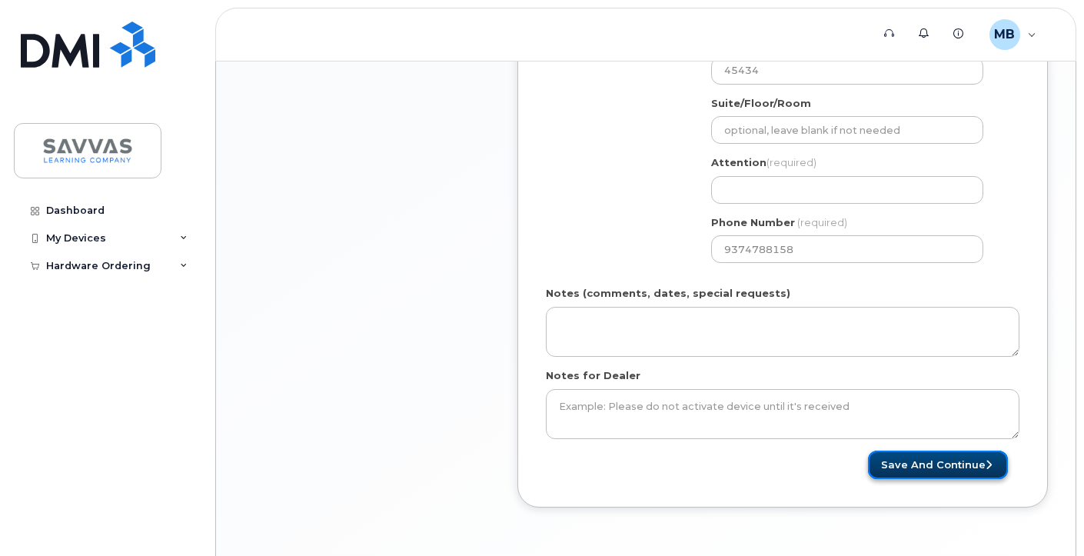
click at [941, 470] on button "Save and Continue" at bounding box center [938, 465] width 140 height 28
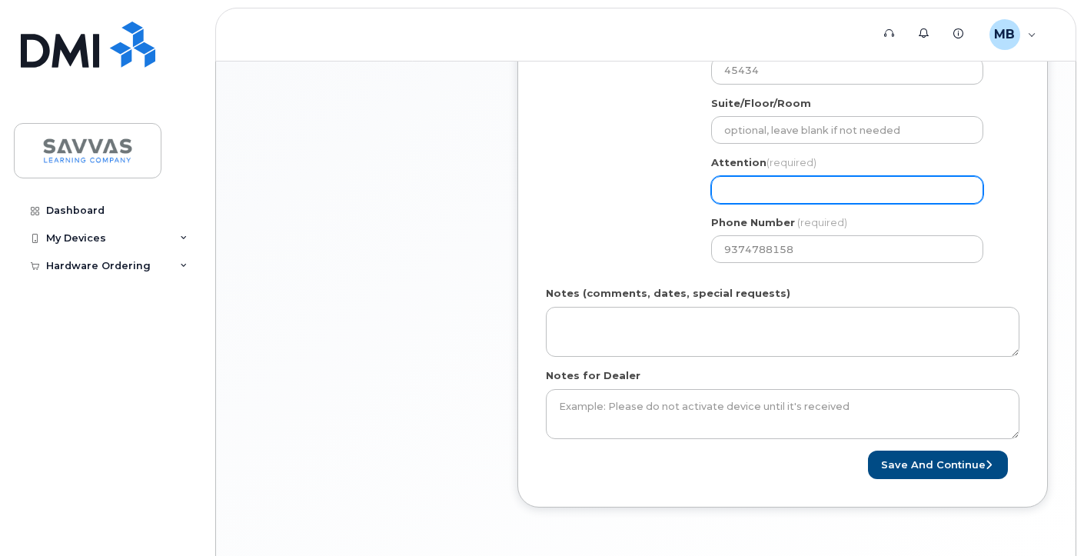
click at [794, 189] on input "Attention (required)" at bounding box center [847, 190] width 272 height 28
select select
type input "M"
select select
type input "Ma"
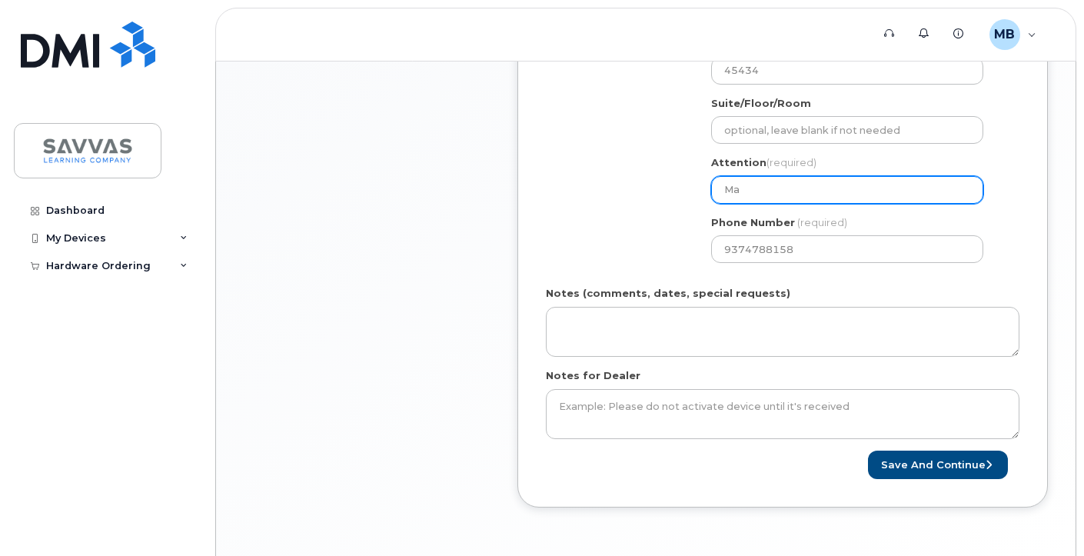
select select
type input "Mat"
select select
type input "Matt"
select select
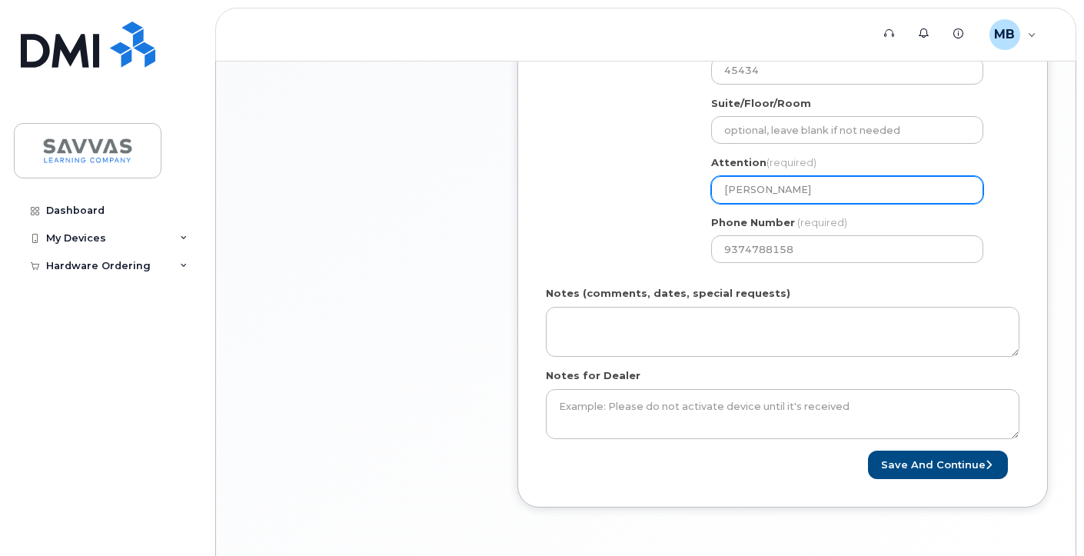
type input "Matt B"
select select
type input "Matt Bi"
select select
type input "Matt Bir"
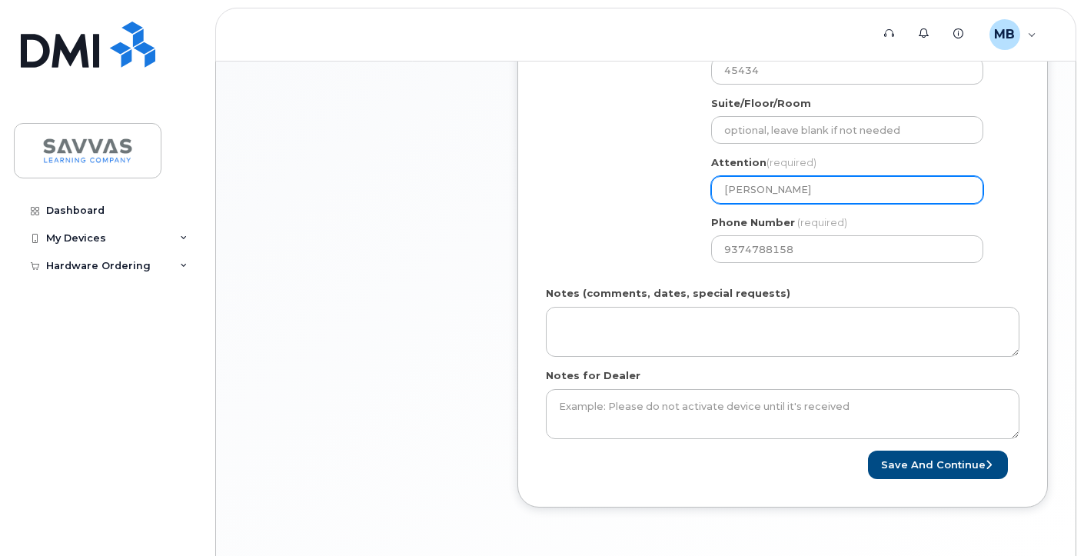
select select
type input "Matt Bird"
select select
type input "Matt Birdsa"
select select
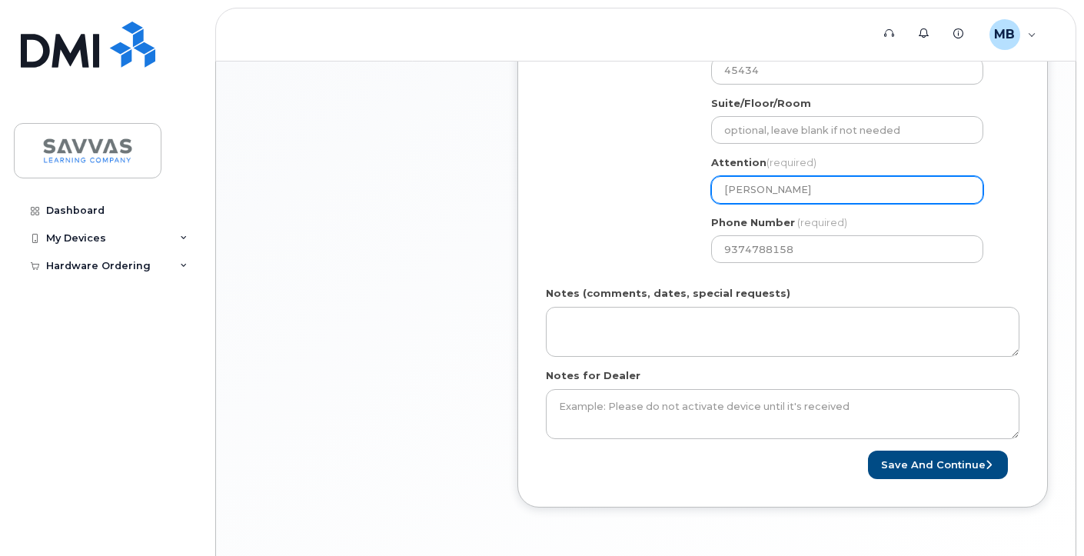
type input "Matt Birdsal"
select select
type input "[PERSON_NAME]"
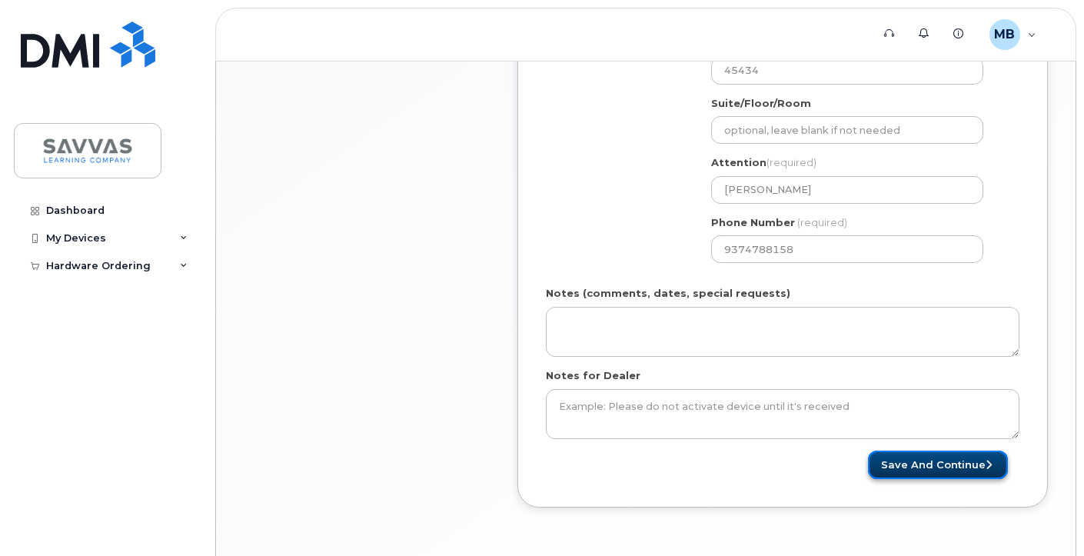
click at [955, 456] on button "Save and Continue" at bounding box center [938, 465] width 140 height 28
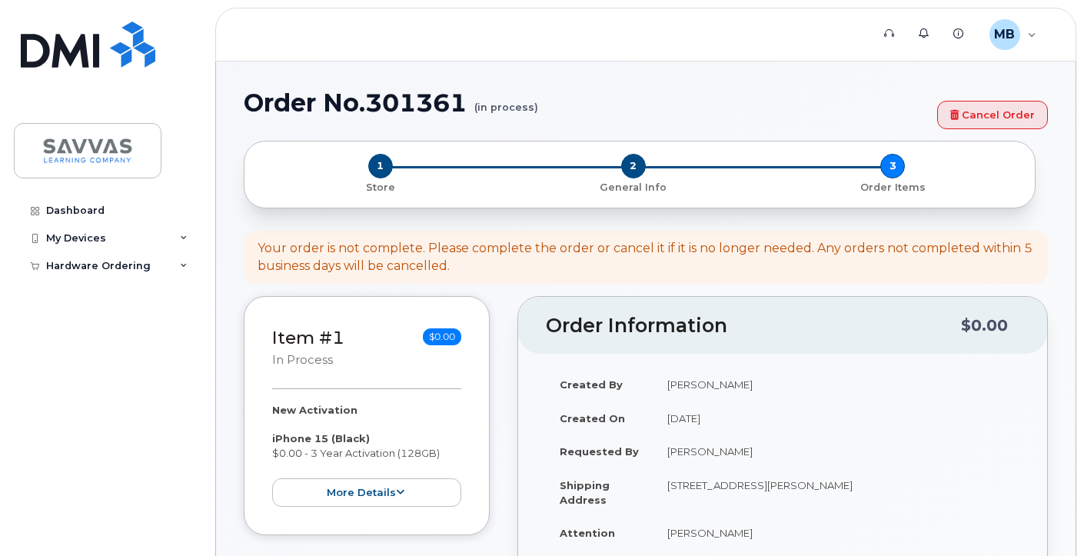
select select
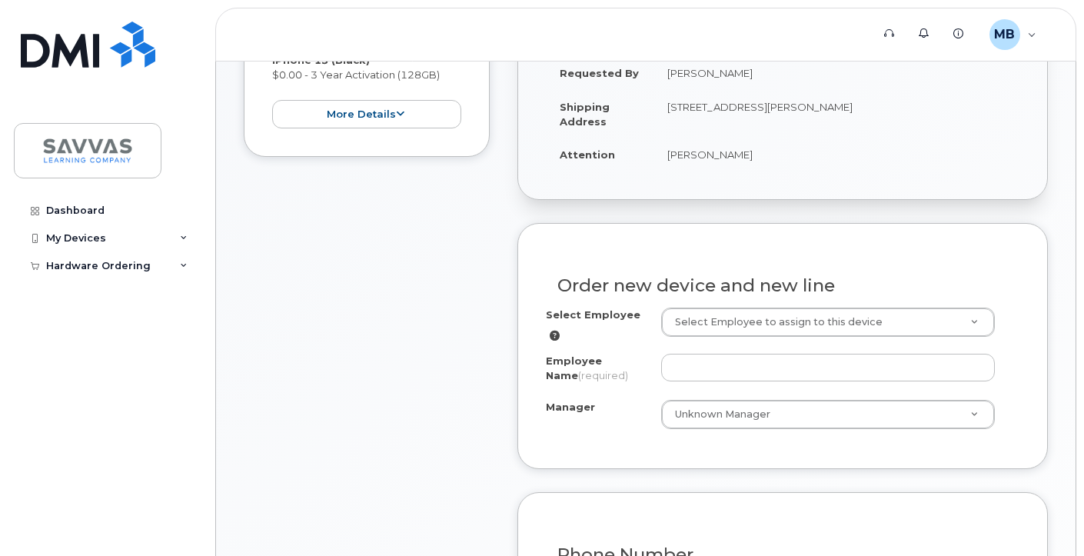
scroll to position [383, 0]
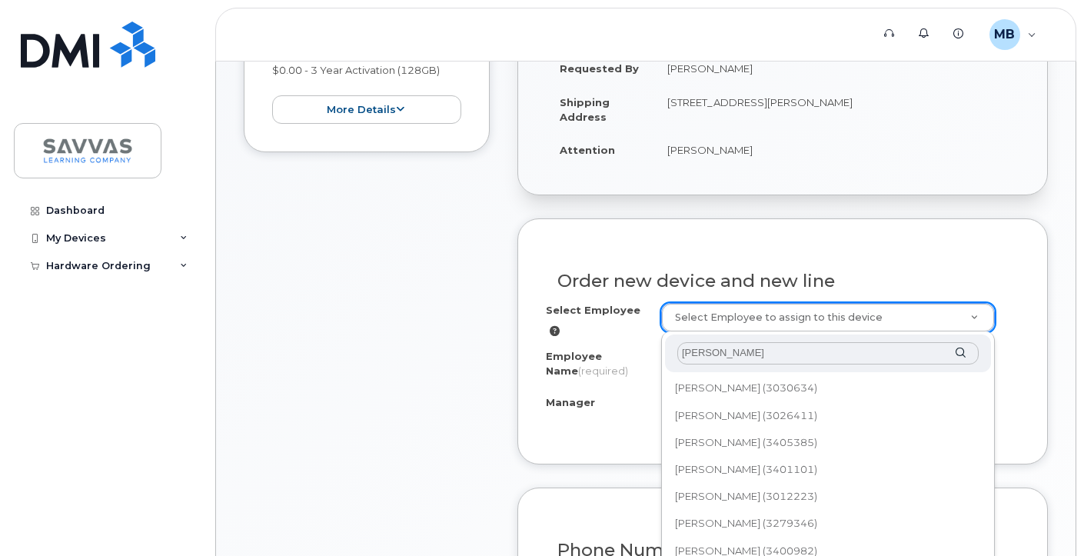
type input "[PERSON_NAME]"
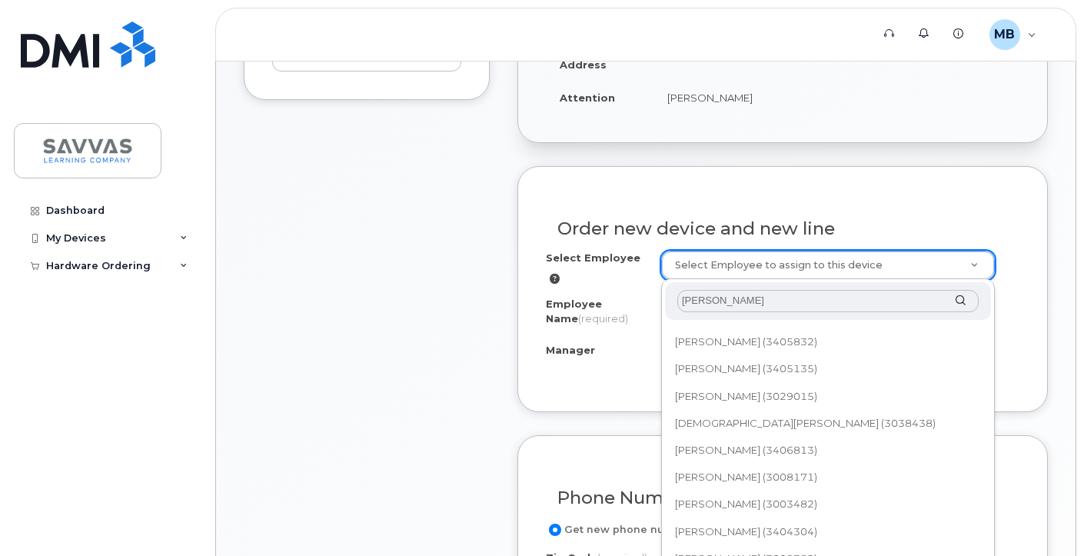
scroll to position [421, 0]
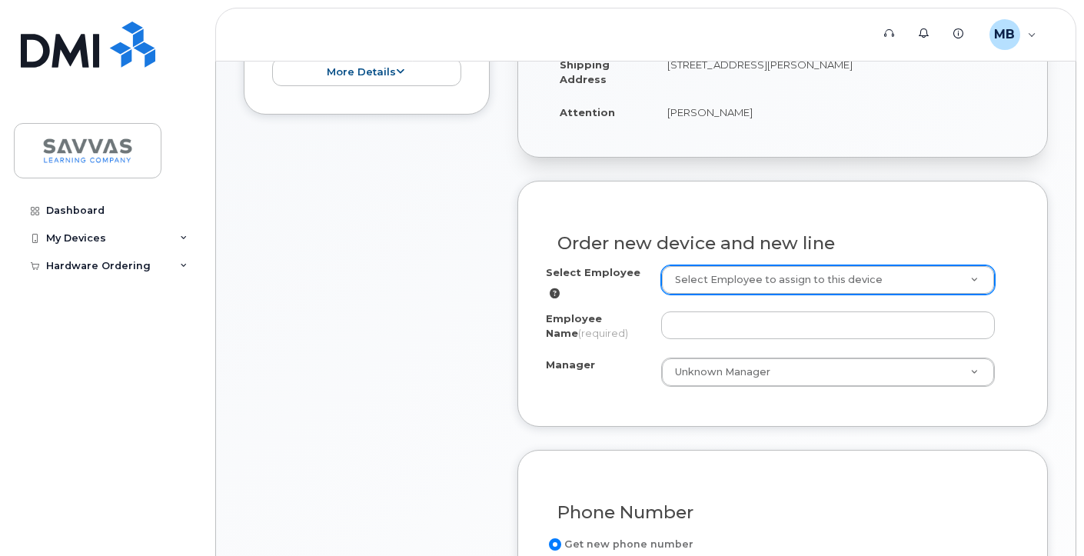
click at [552, 291] on icon at bounding box center [555, 293] width 10 height 10
click at [554, 290] on icon at bounding box center [555, 293] width 10 height 10
click at [555, 288] on icon at bounding box center [555, 293] width 10 height 10
click at [564, 267] on label "Select Employee" at bounding box center [593, 272] width 95 height 15
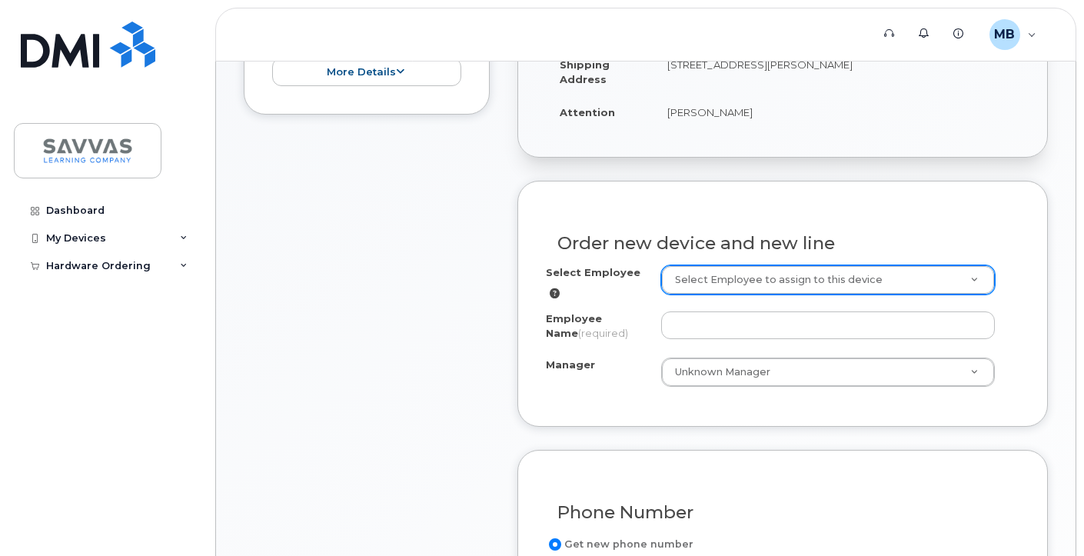
click at [551, 293] on icon at bounding box center [555, 293] width 10 height 10
click at [1016, 269] on div "Select Employee Select Employee to assign to this device" at bounding box center [783, 282] width 474 height 35
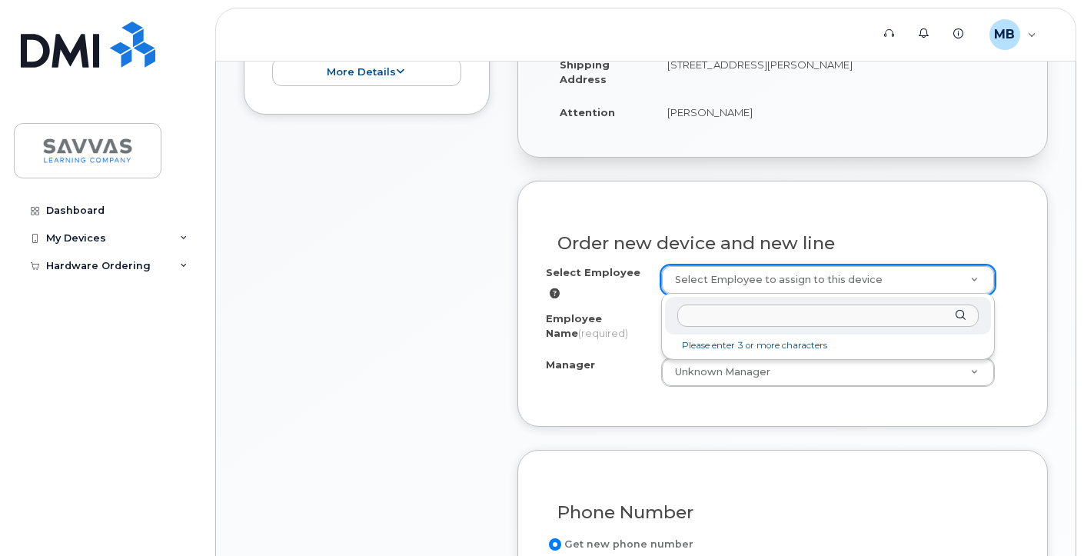
click at [777, 346] on li "Please enter 3 or more characters" at bounding box center [828, 346] width 320 height 16
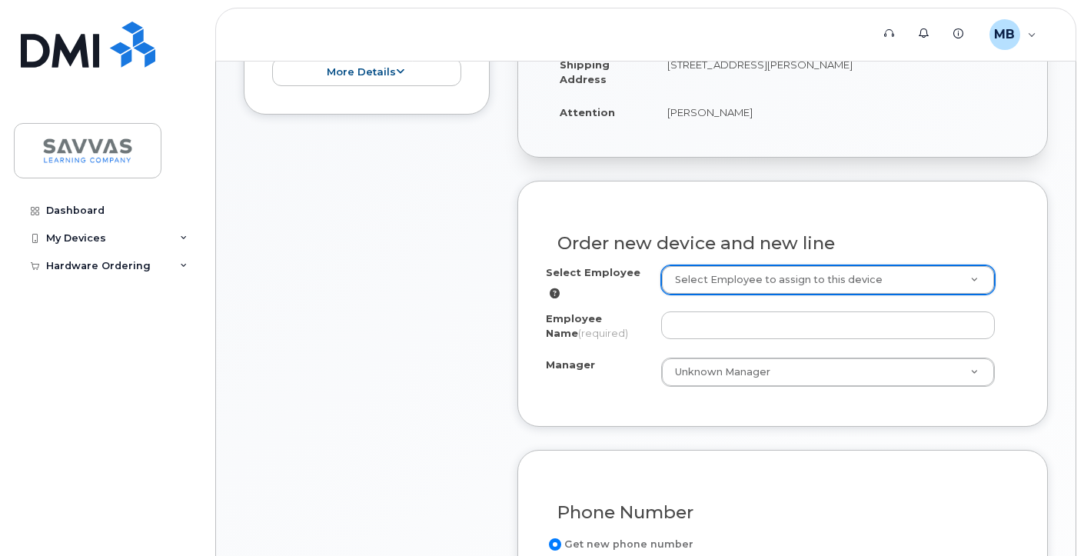
drag, startPoint x: 576, startPoint y: 316, endPoint x: 590, endPoint y: 321, distance: 15.6
click at [702, 311] on div "Select Employee Select Employee to assign to this device Employee Name (require…" at bounding box center [783, 325] width 474 height 121
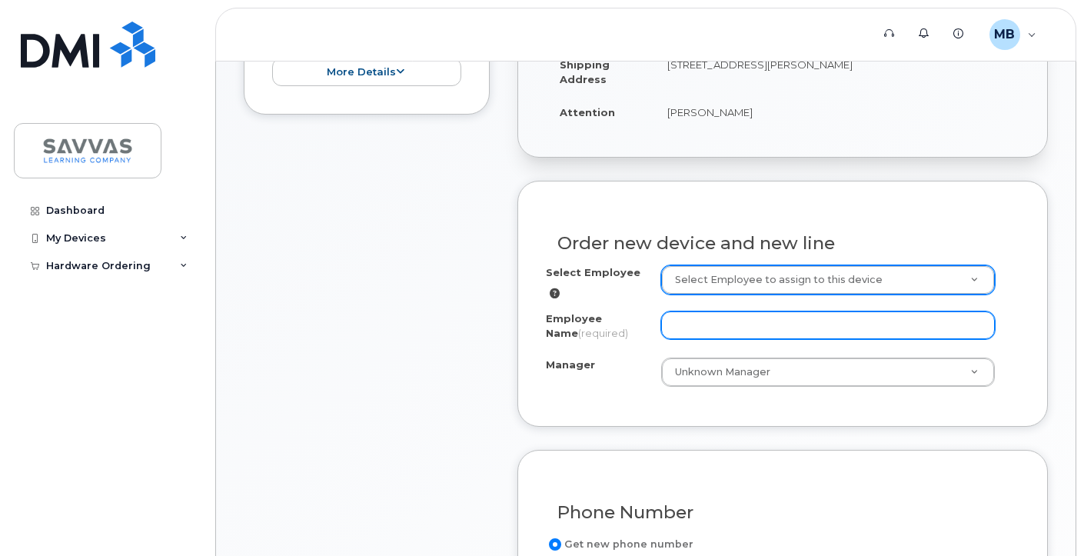
click at [703, 314] on input "Employee Name (required)" at bounding box center [828, 325] width 334 height 28
type input "Matthew Birdsall"
type input "m"
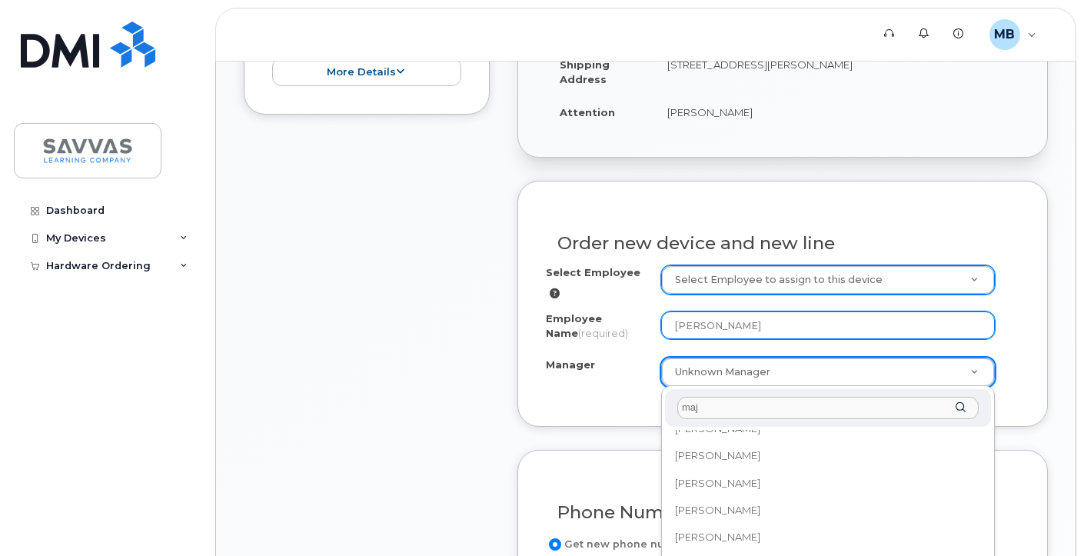
scroll to position [0, 0]
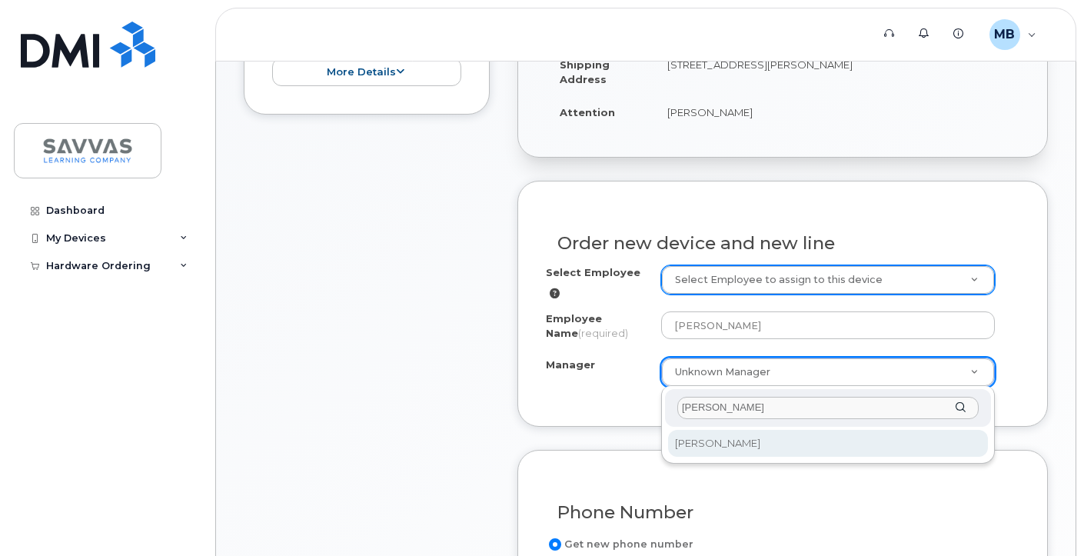
type input "maji"
select select "2384718"
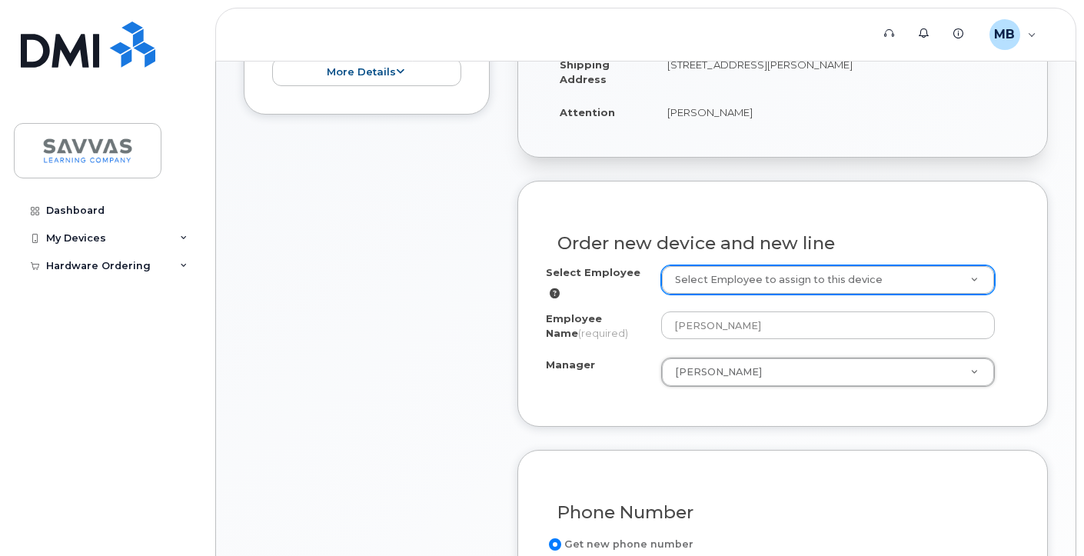
click at [587, 426] on div "Order new device and new line Select Employee Select Employee to assign to this…" at bounding box center [782, 304] width 531 height 247
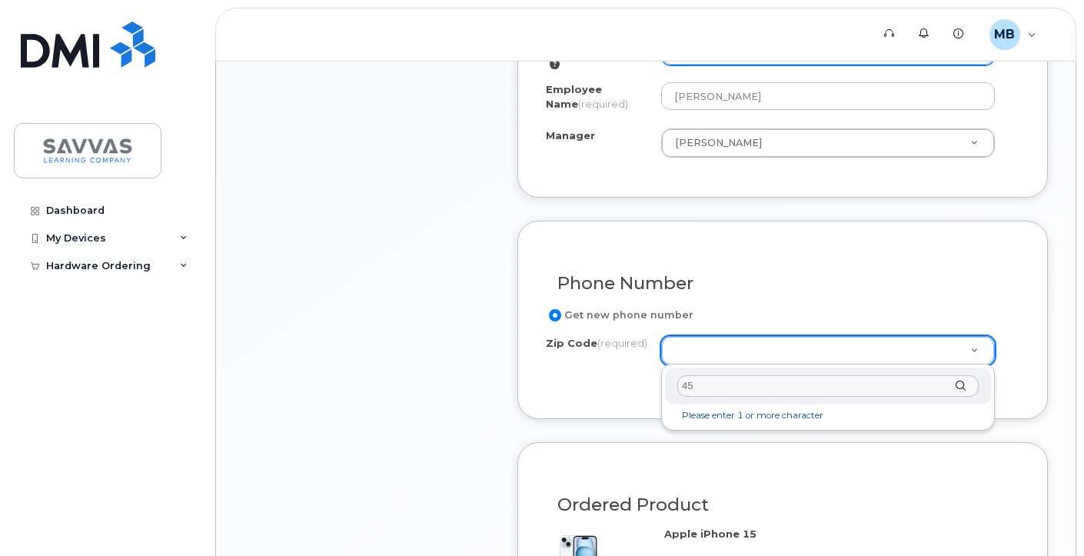
scroll to position [651, 0]
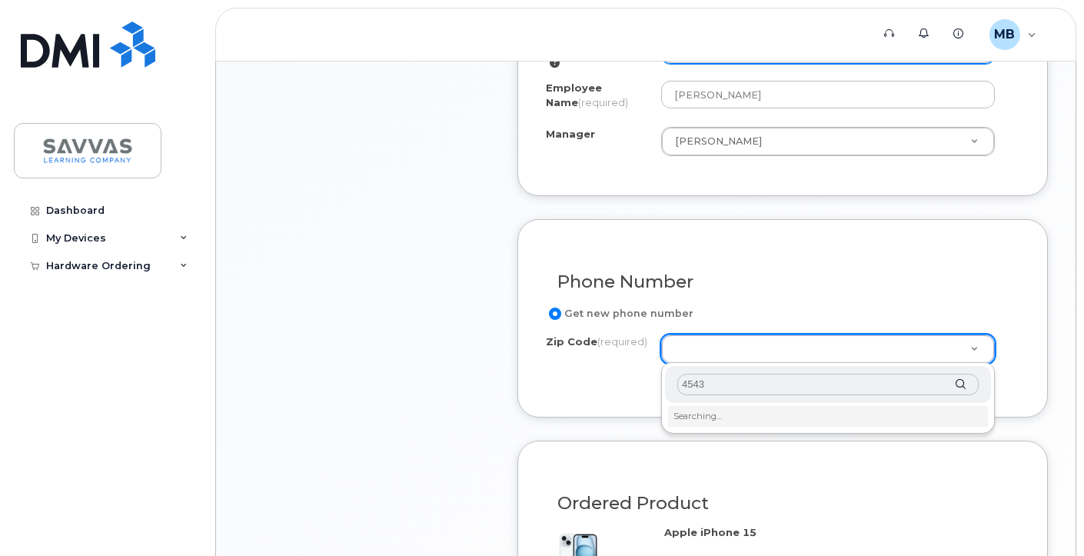
type input "45434"
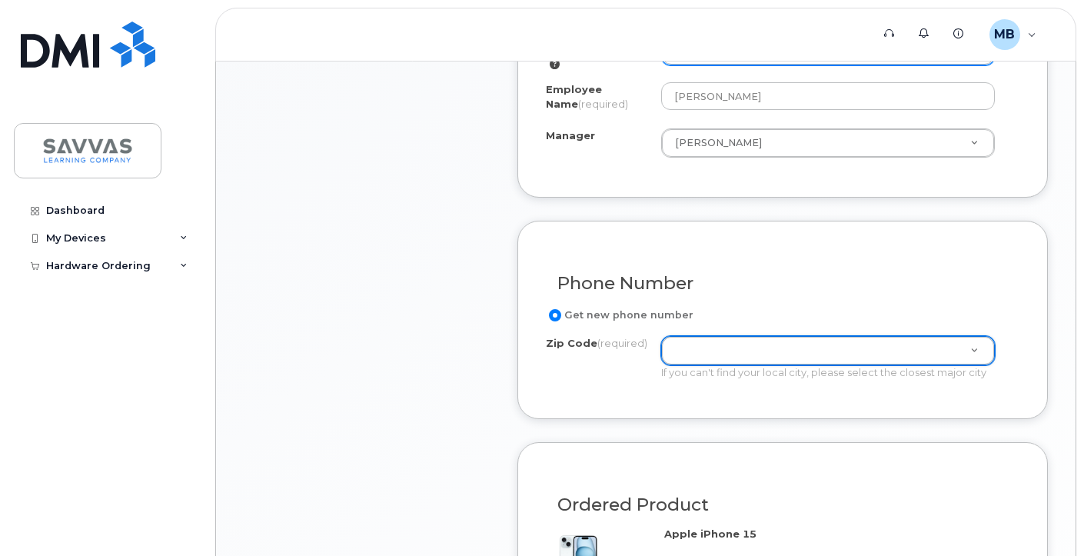
scroll to position [648, 0]
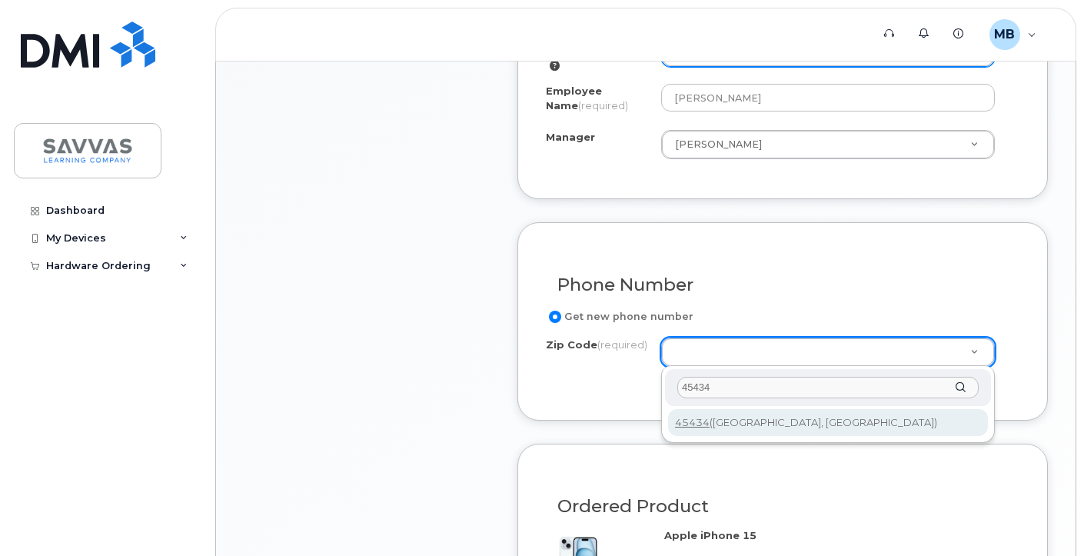
type input "45434"
type input "45434 (Dayton, OH)"
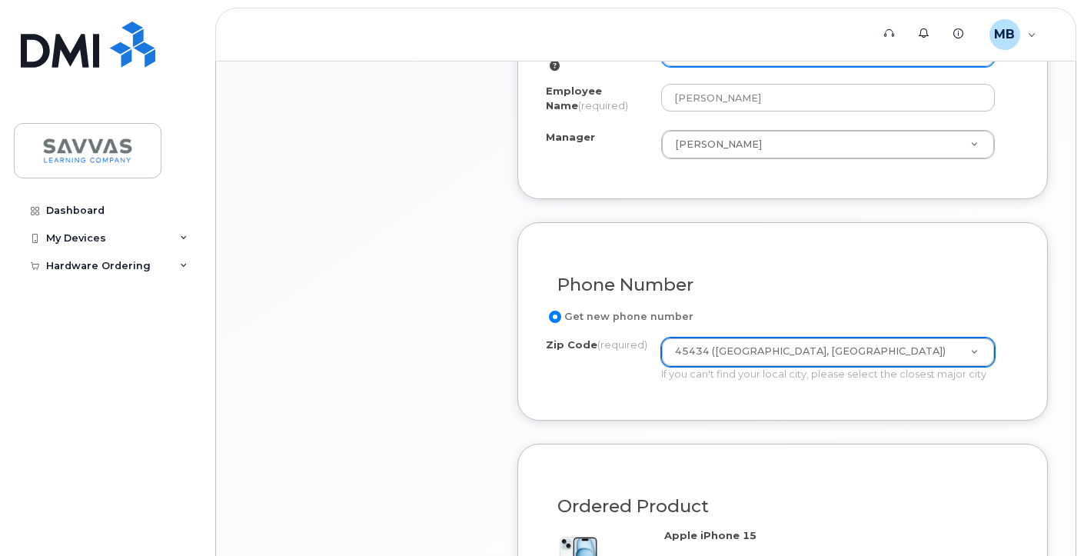
click at [577, 410] on div "Phone Number Get new phone number Zip Code (required) 45434 (Dayton, OH) Zip Co…" at bounding box center [782, 321] width 531 height 198
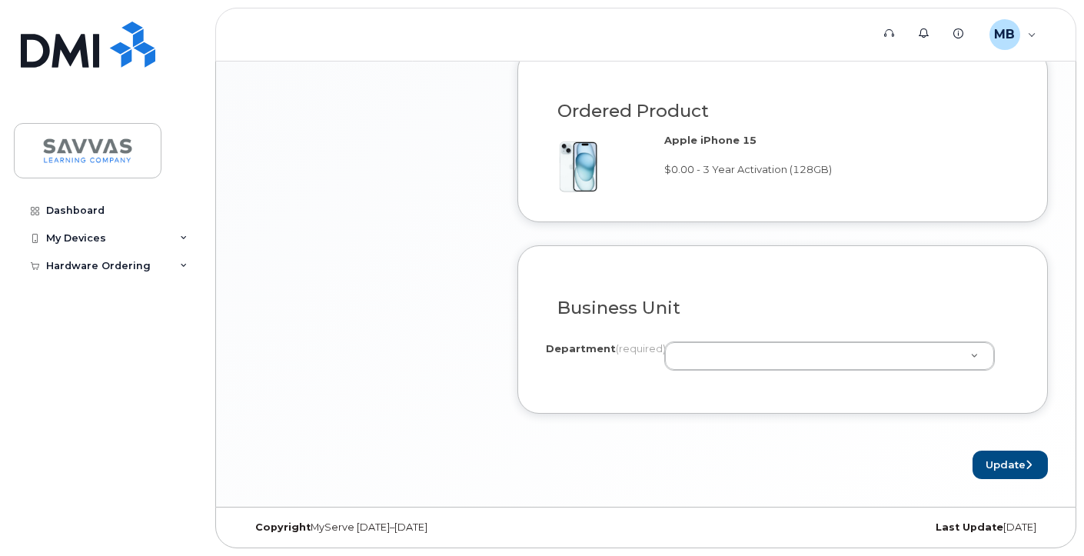
scroll to position [1047, 0]
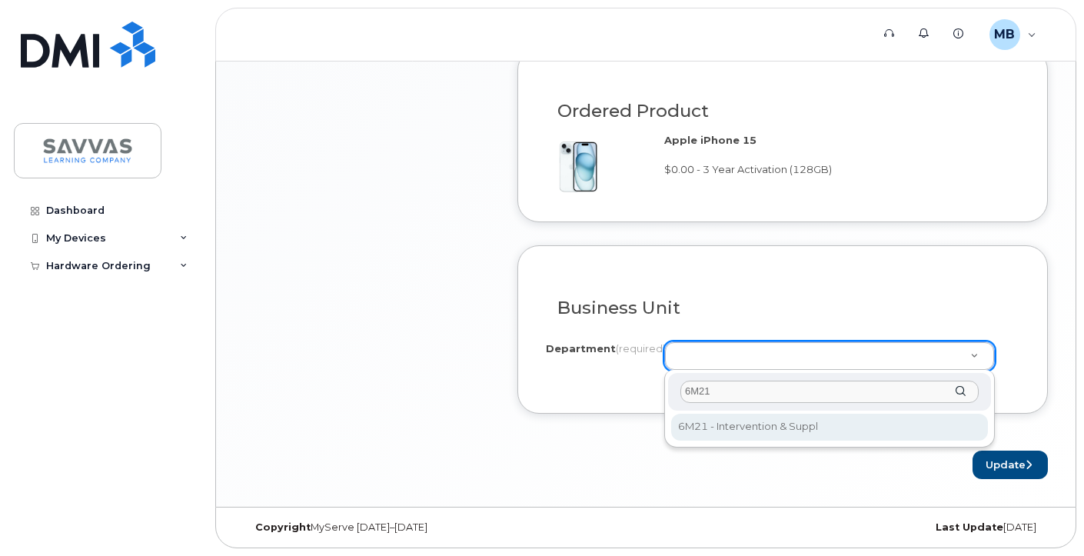
type input "6M21"
select select "6M21 - Intervention & Suppl"
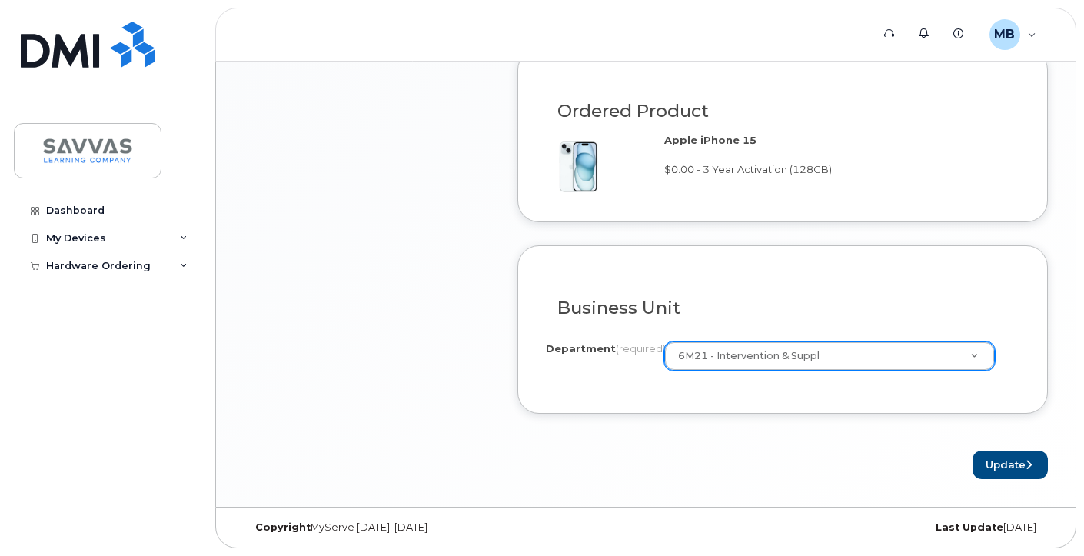
click at [610, 436] on form "Existing User Additional cost to upgrading the device Selected device is Eligib…" at bounding box center [782, 18] width 531 height 921
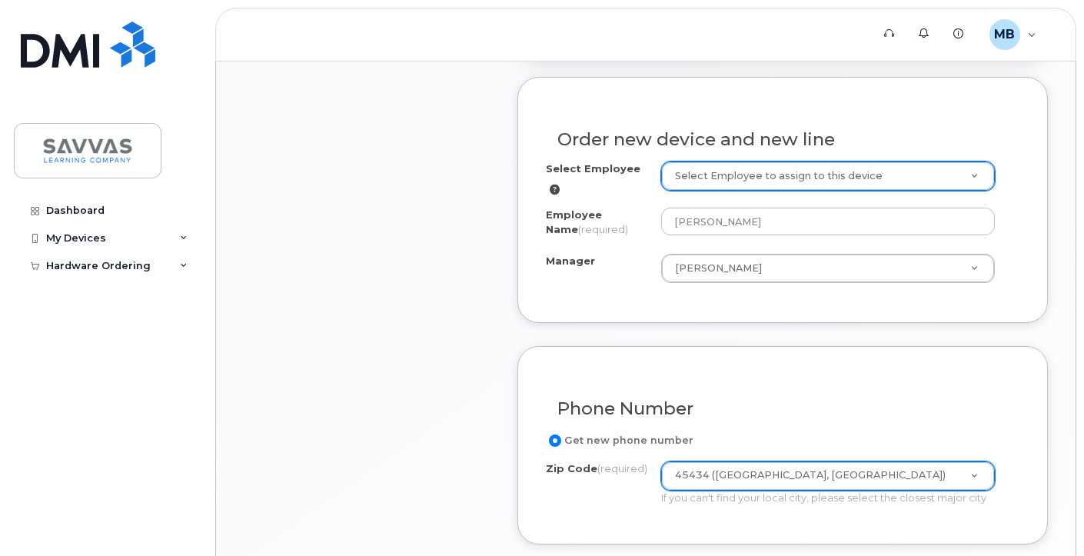
scroll to position [1049, 0]
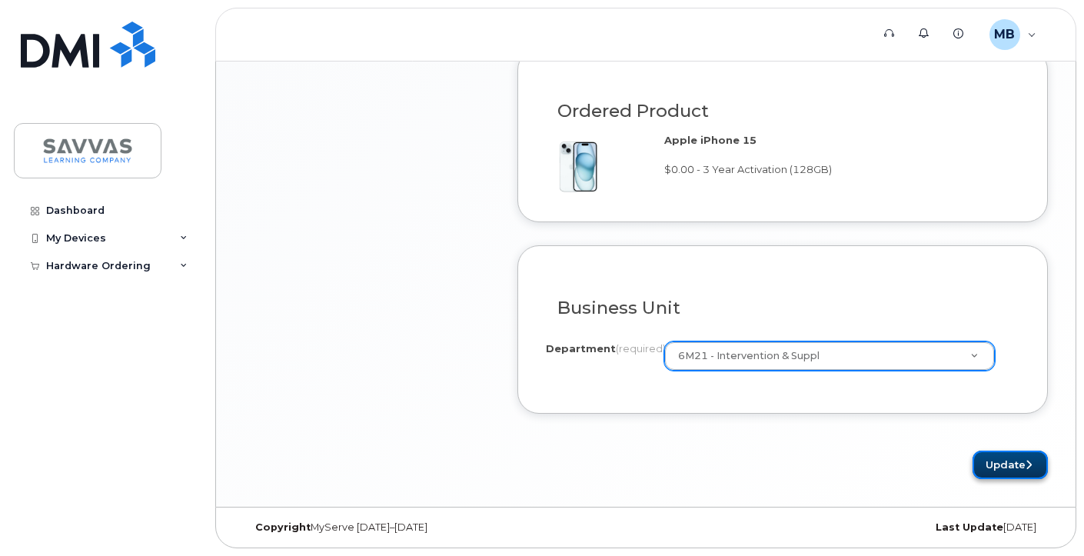
click at [983, 467] on button "Update" at bounding box center [1010, 465] width 75 height 28
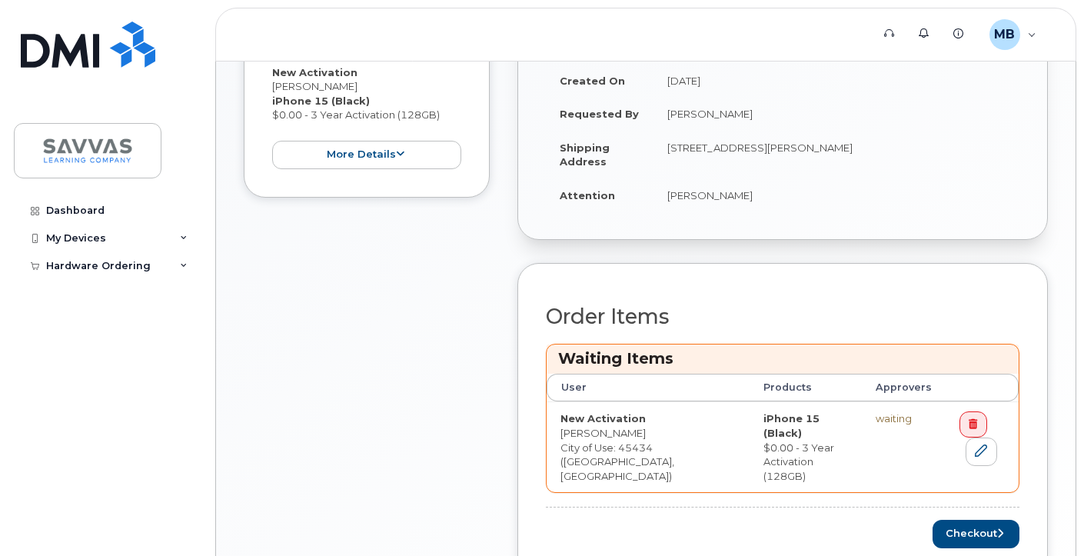
scroll to position [510, 0]
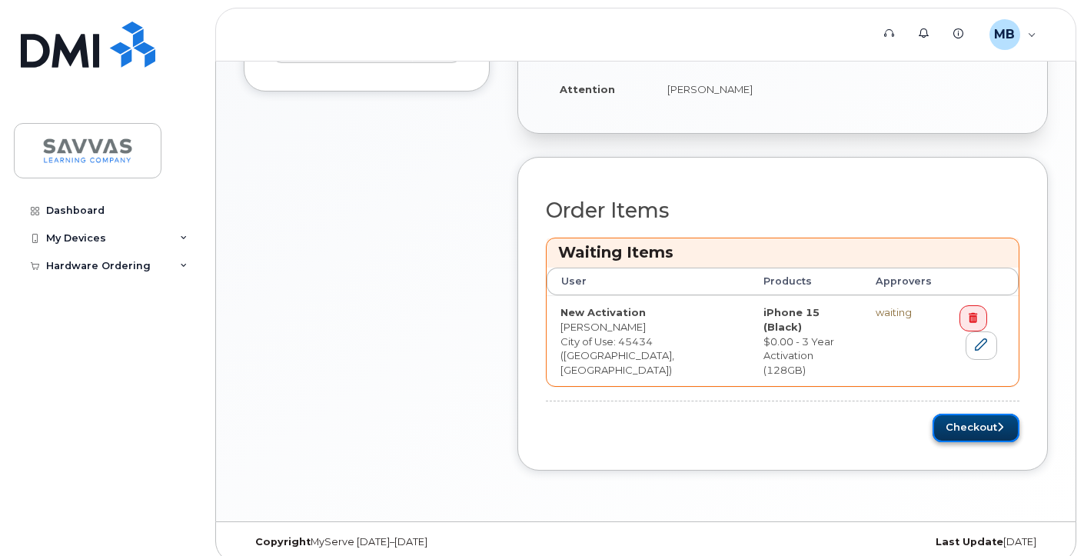
click at [973, 414] on button "Checkout" at bounding box center [976, 428] width 87 height 28
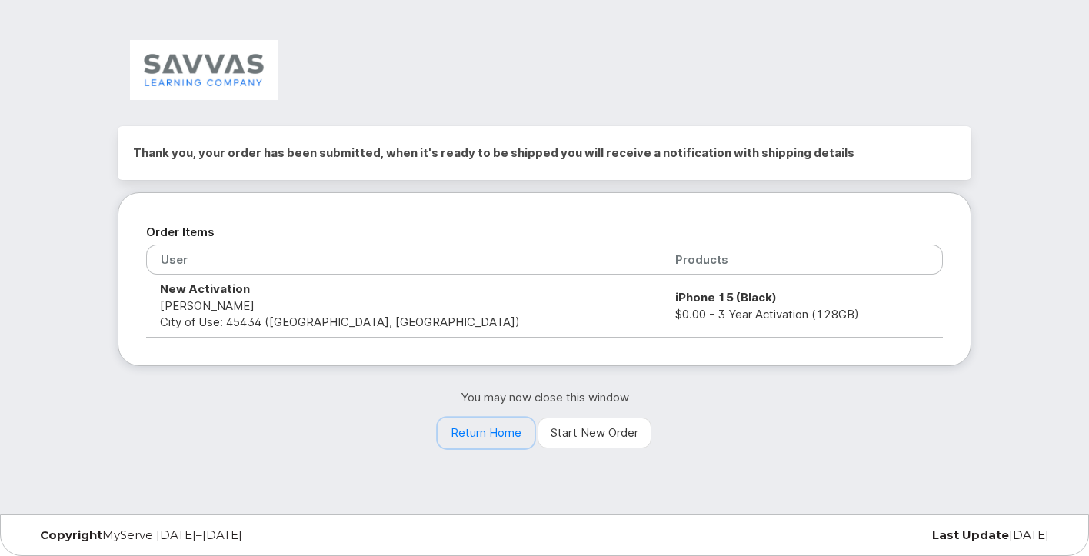
click at [472, 427] on link "Return Home" at bounding box center [485, 432] width 97 height 31
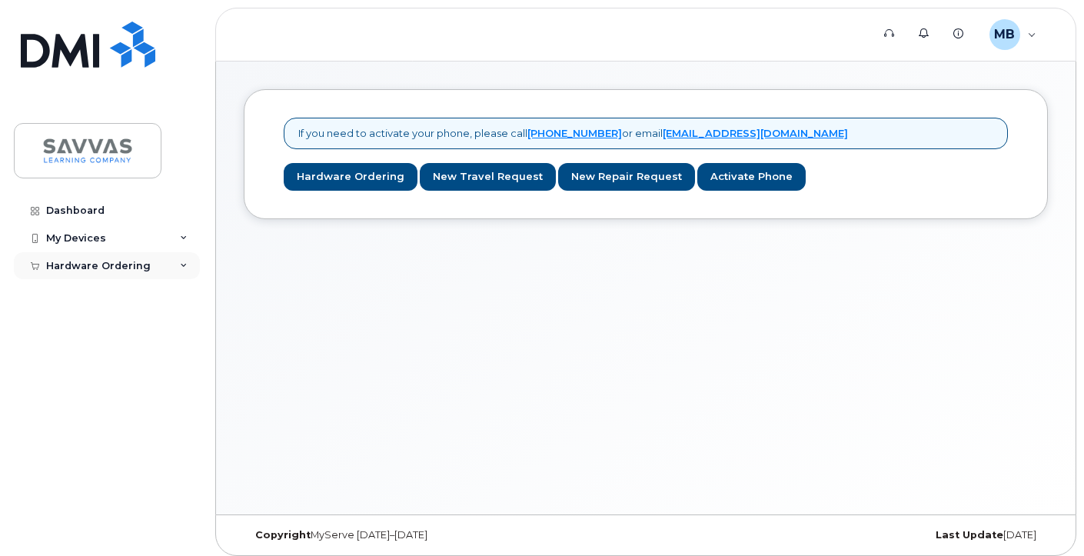
click at [182, 263] on icon at bounding box center [184, 266] width 8 height 8
click at [1015, 40] on span "MB" at bounding box center [1004, 34] width 21 height 18
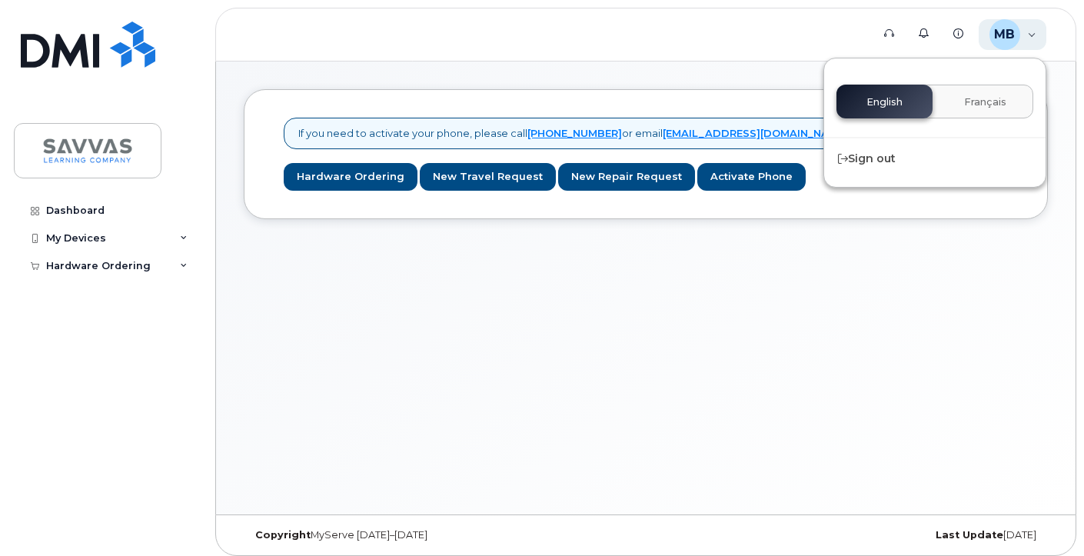
click at [1015, 40] on span "MB" at bounding box center [1004, 34] width 21 height 18
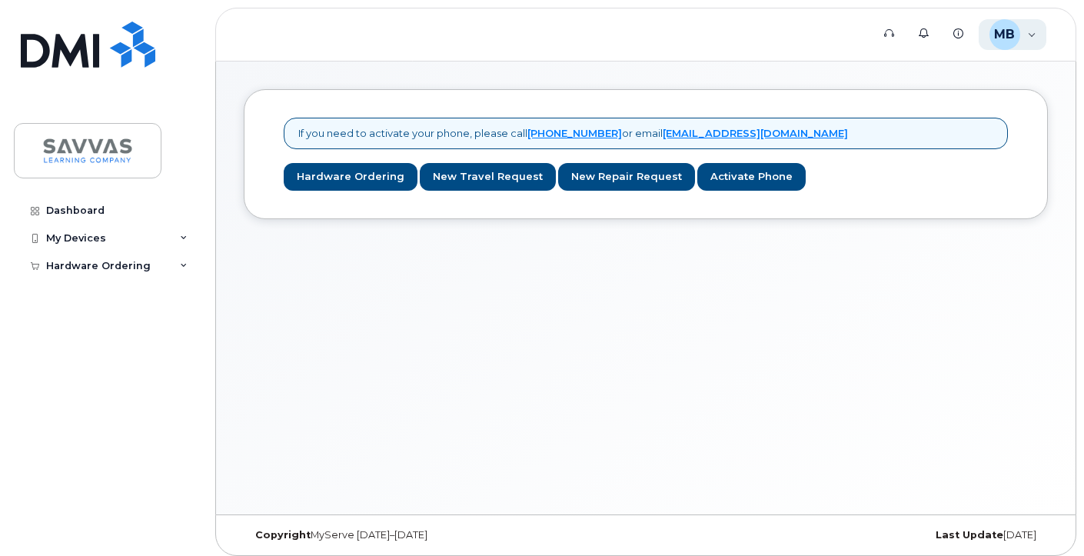
click at [1003, 35] on span "MB" at bounding box center [1004, 34] width 21 height 18
